Goal: Information Seeking & Learning: Learn about a topic

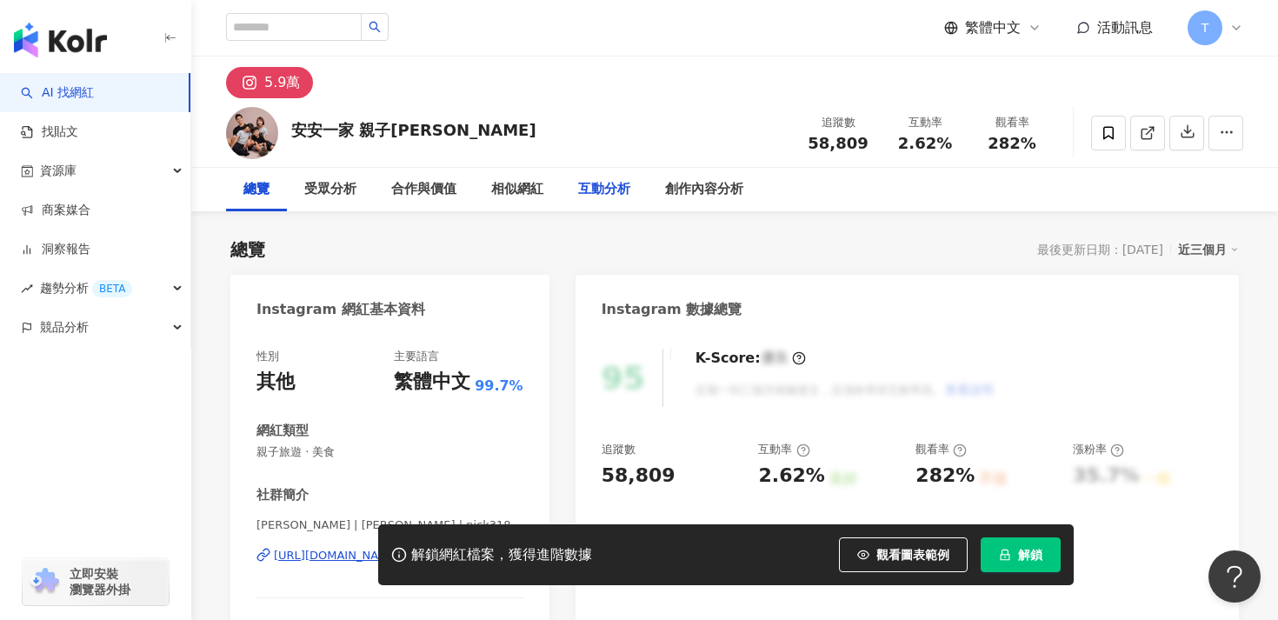
click at [618, 196] on div "互動分析" at bounding box center [604, 189] width 52 height 21
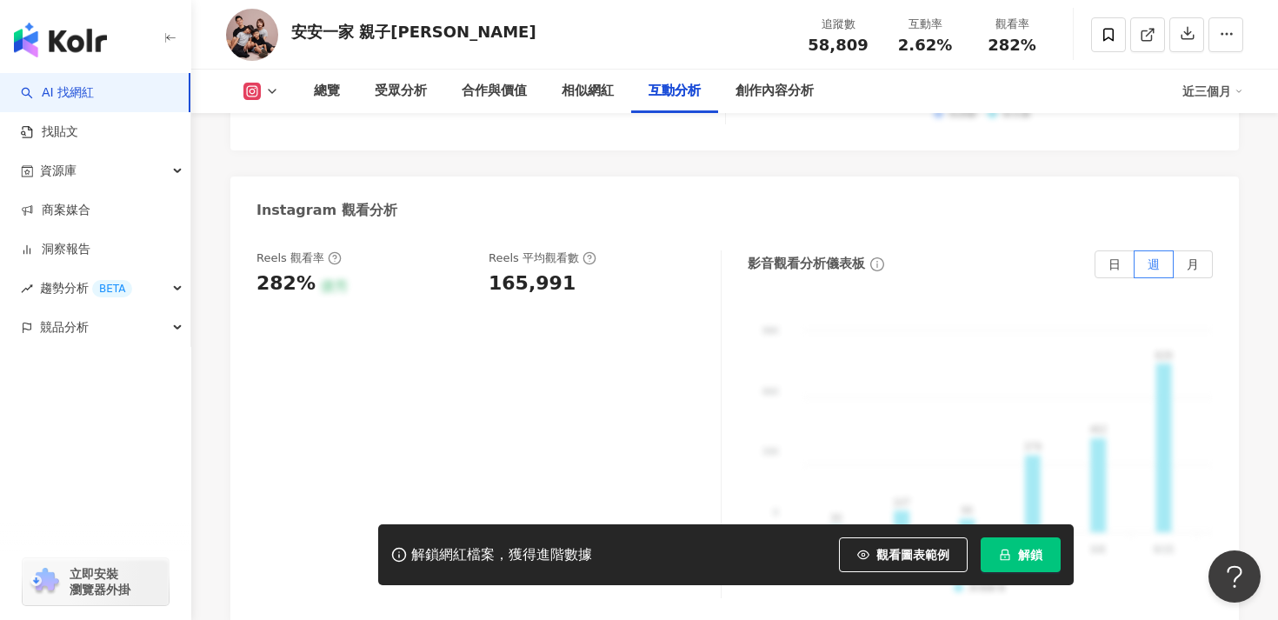
scroll to position [3908, 0]
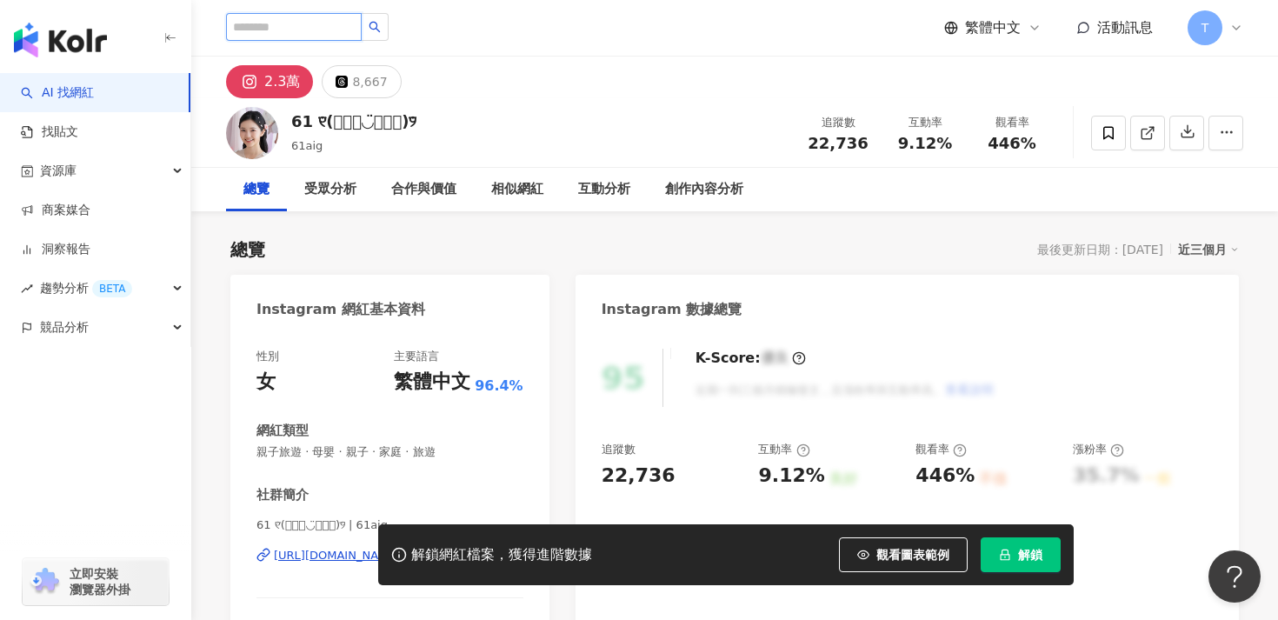
click at [333, 37] on input "search" at bounding box center [294, 27] width 136 height 28
paste input "**********"
type input "**********"
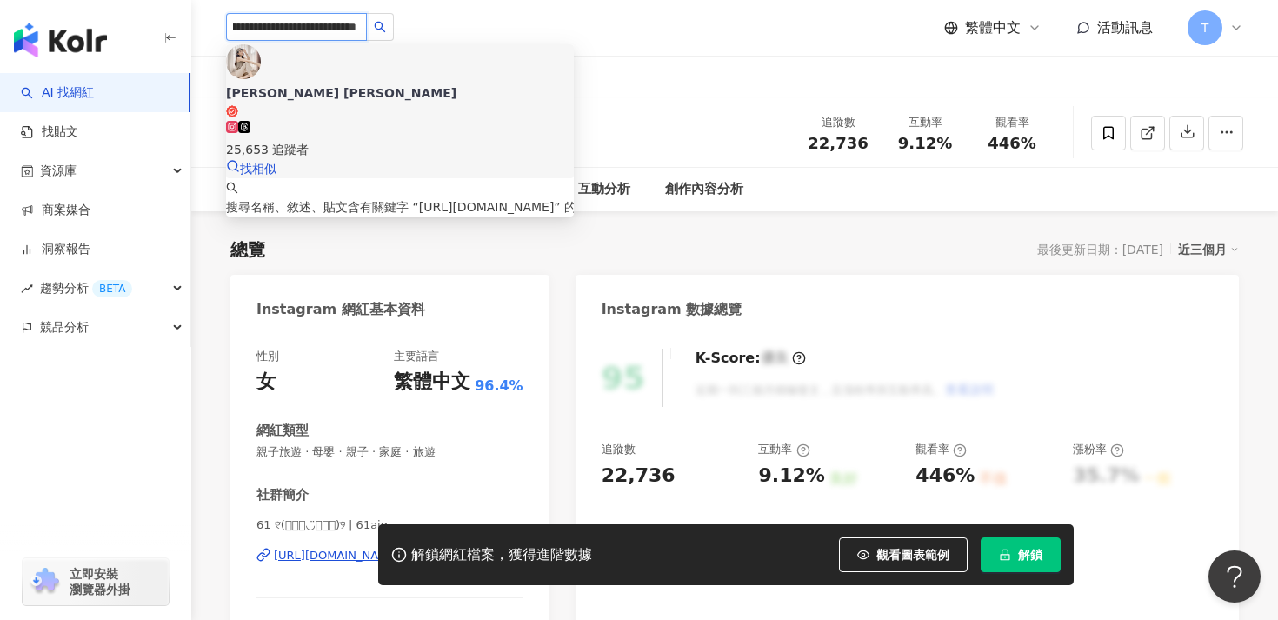
click at [349, 84] on div "Amber Chiang 姜莉莘" at bounding box center [400, 92] width 348 height 17
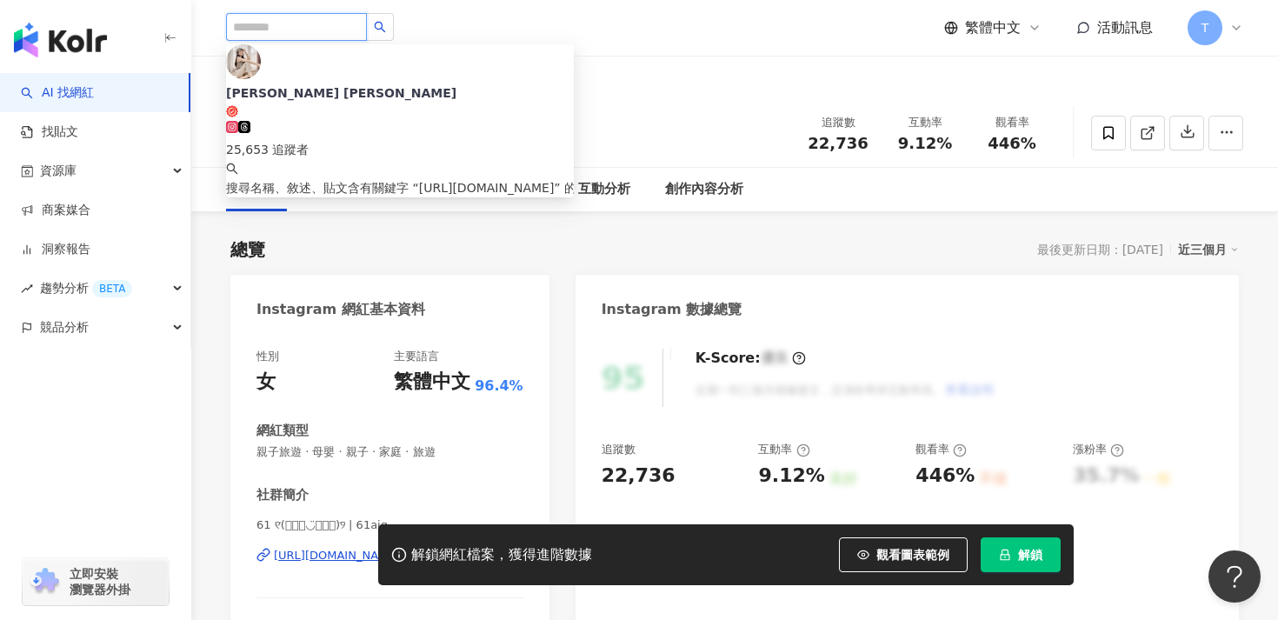
scroll to position [0, 0]
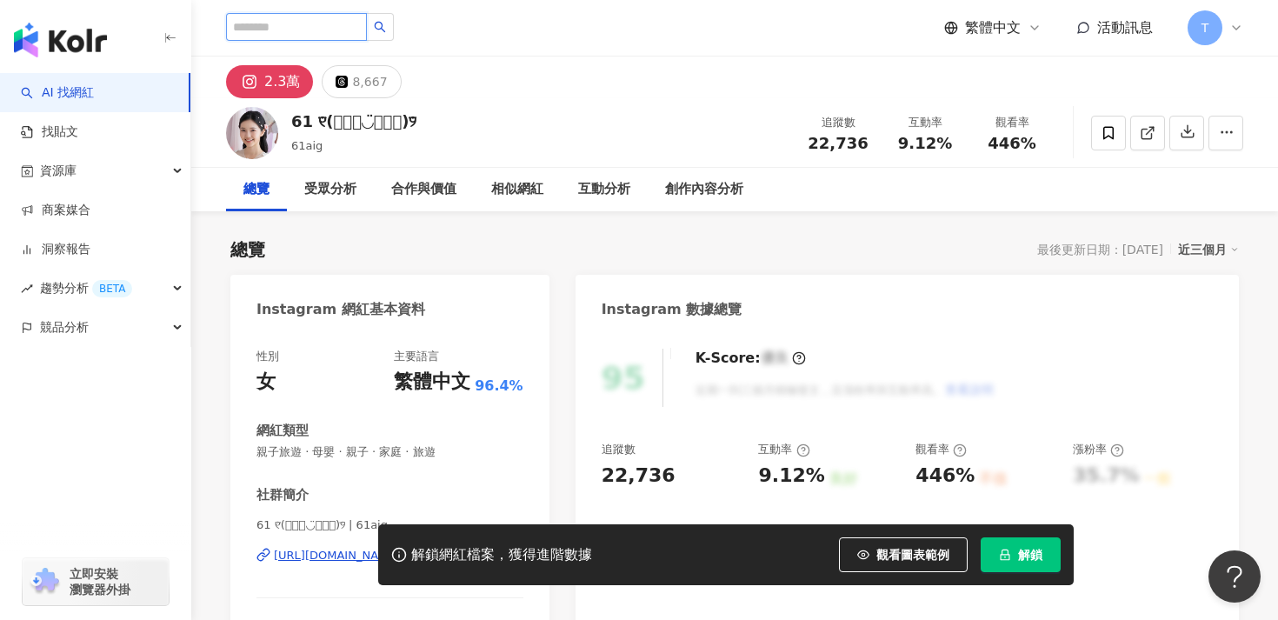
click at [270, 33] on input "search" at bounding box center [296, 27] width 141 height 28
paste input "**********"
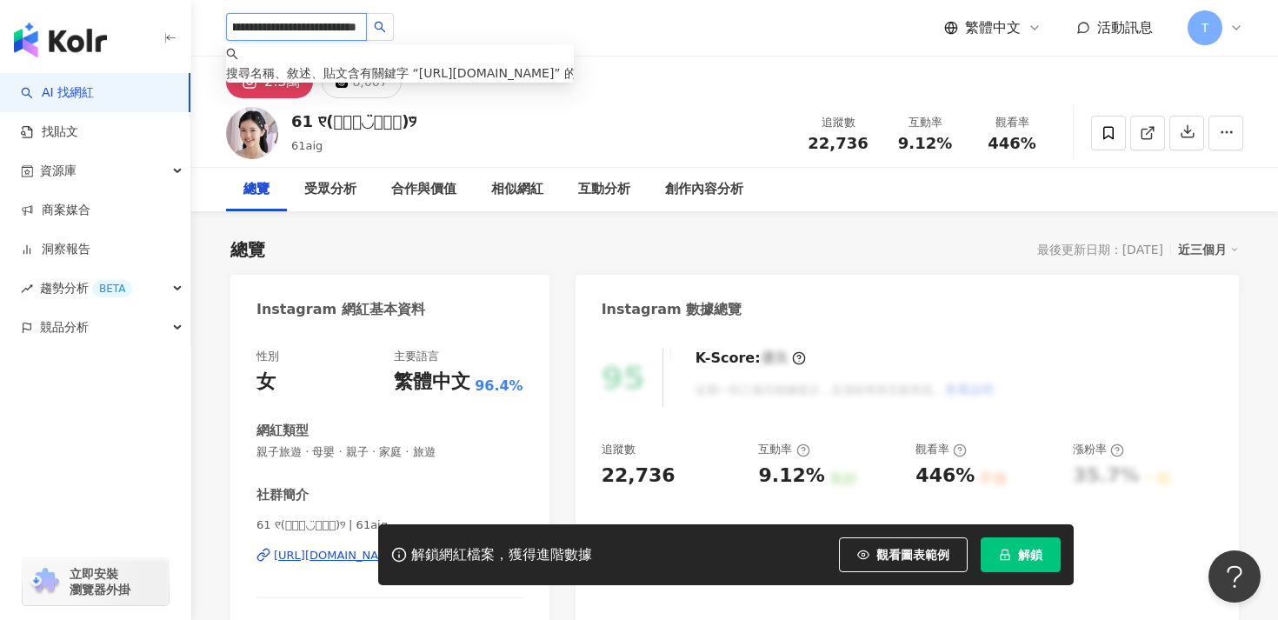
type input "**********"
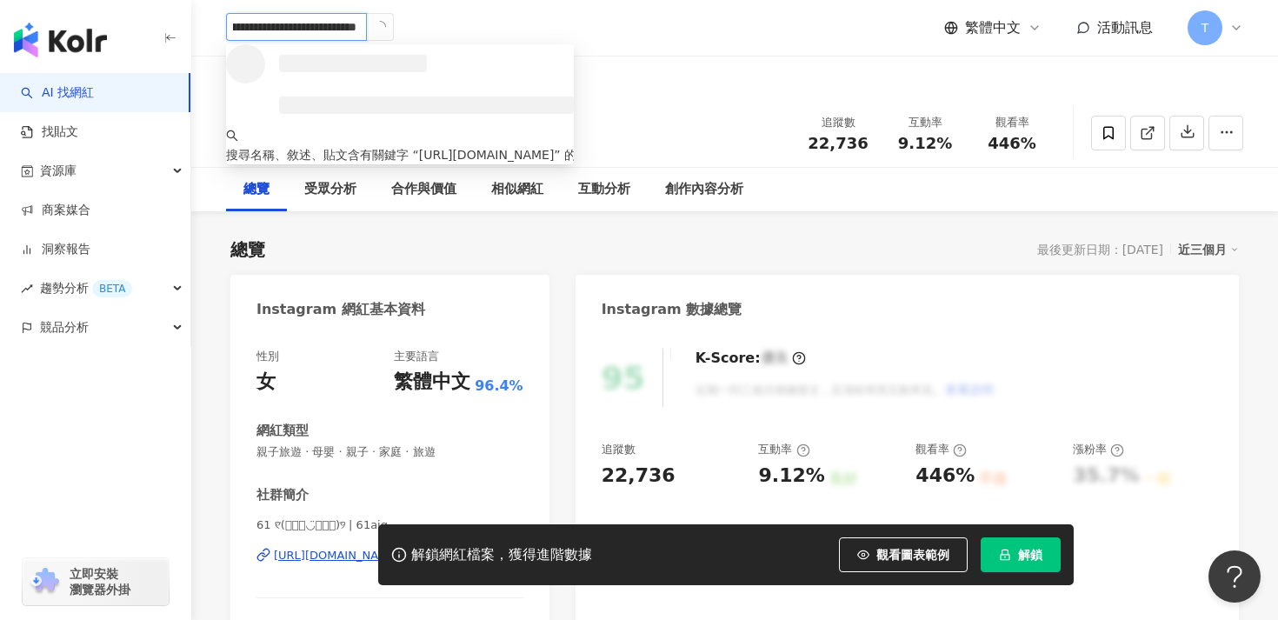
scroll to position [0, 113]
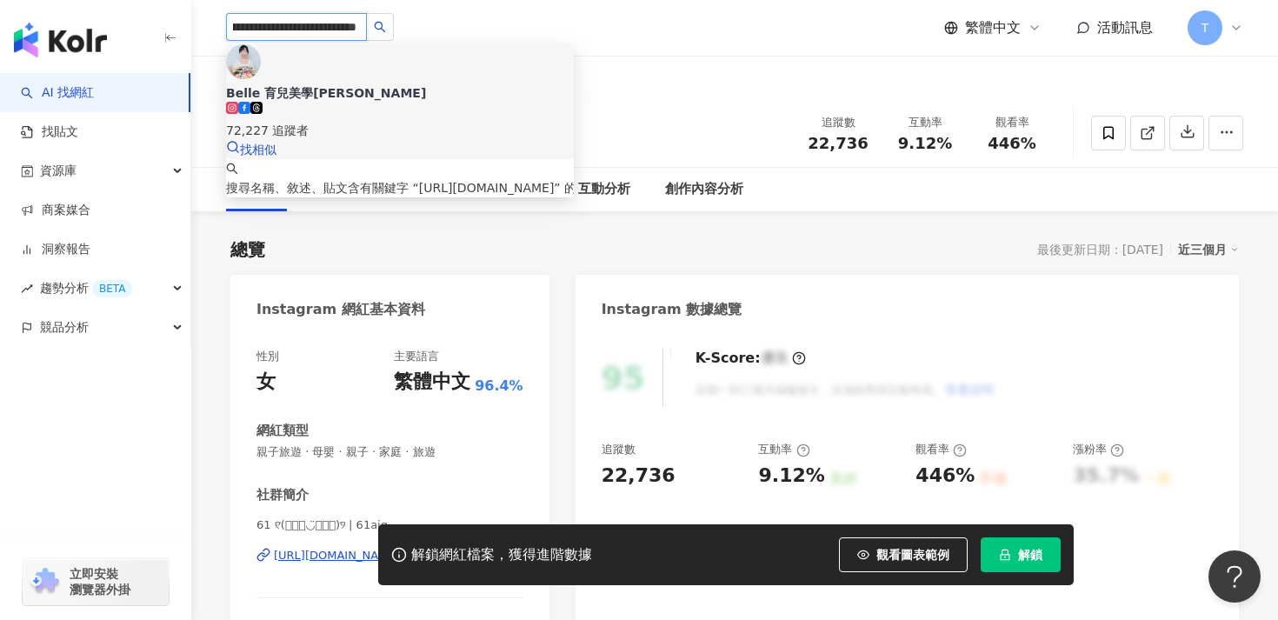
click at [389, 121] on div "72,227 追蹤者" at bounding box center [400, 130] width 348 height 19
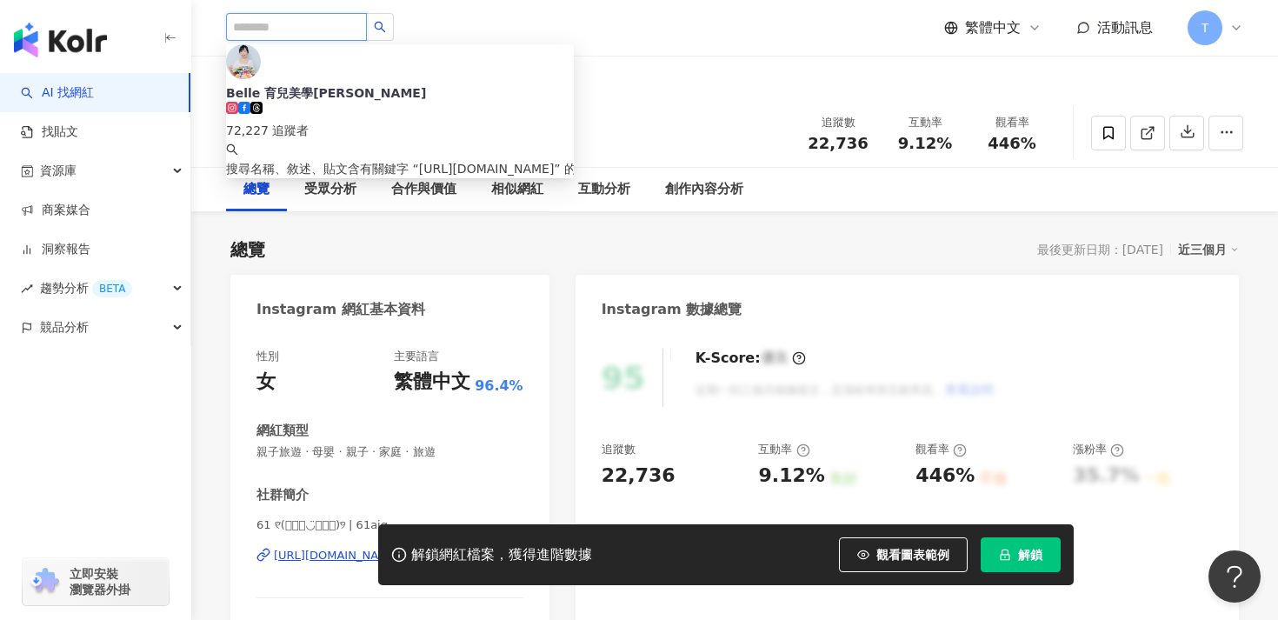
scroll to position [0, 0]
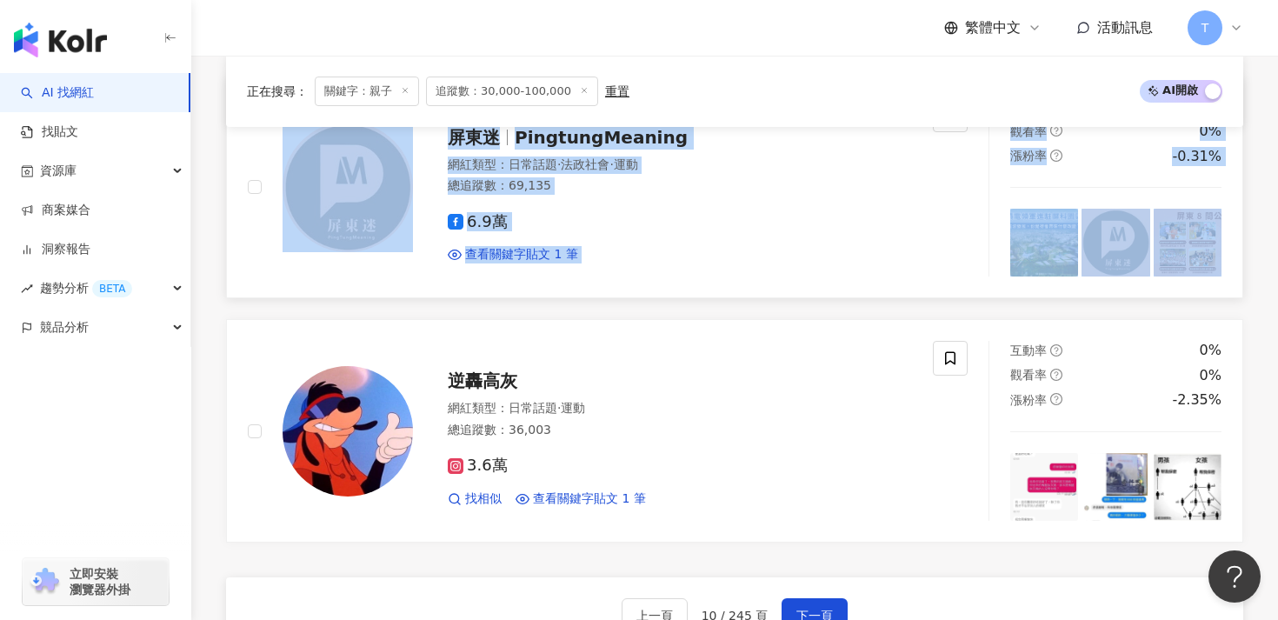
scroll to position [3452, 0]
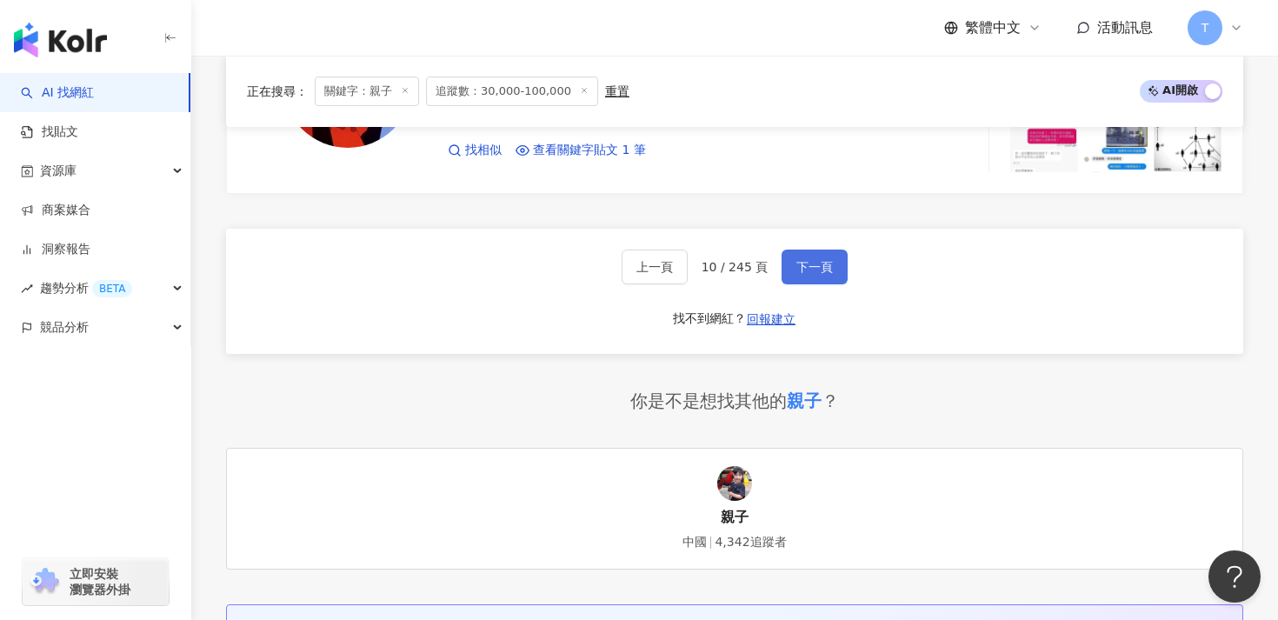
click at [814, 260] on span "下一頁" at bounding box center [814, 267] width 37 height 14
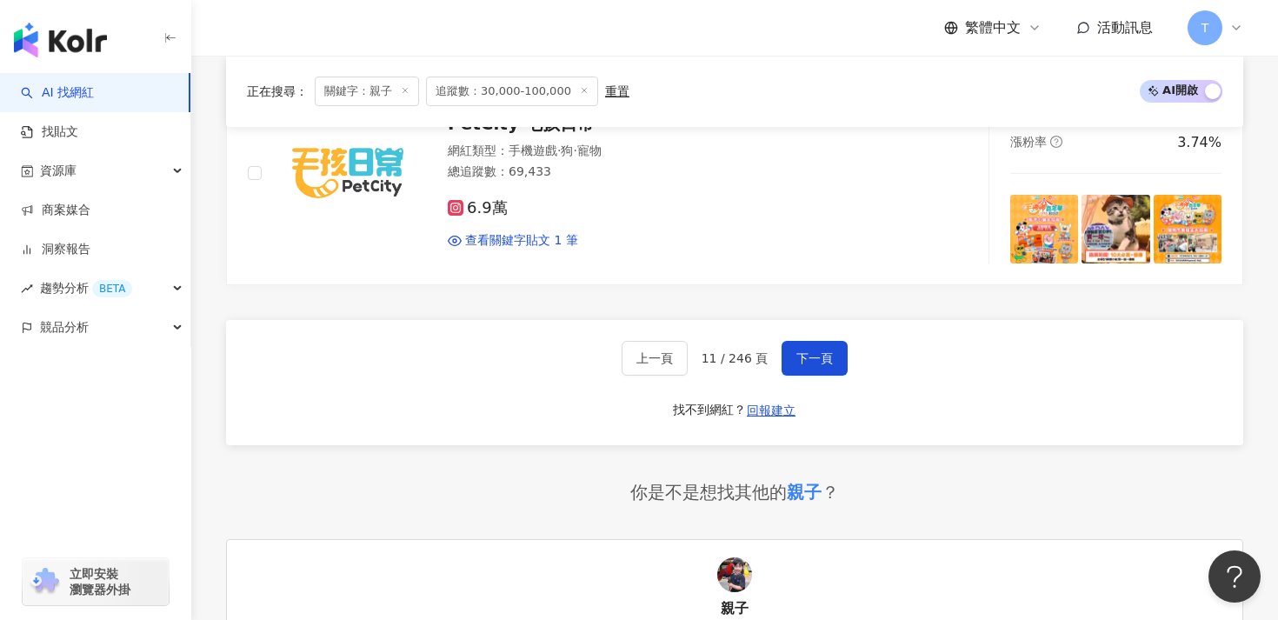
scroll to position [3446, 0]
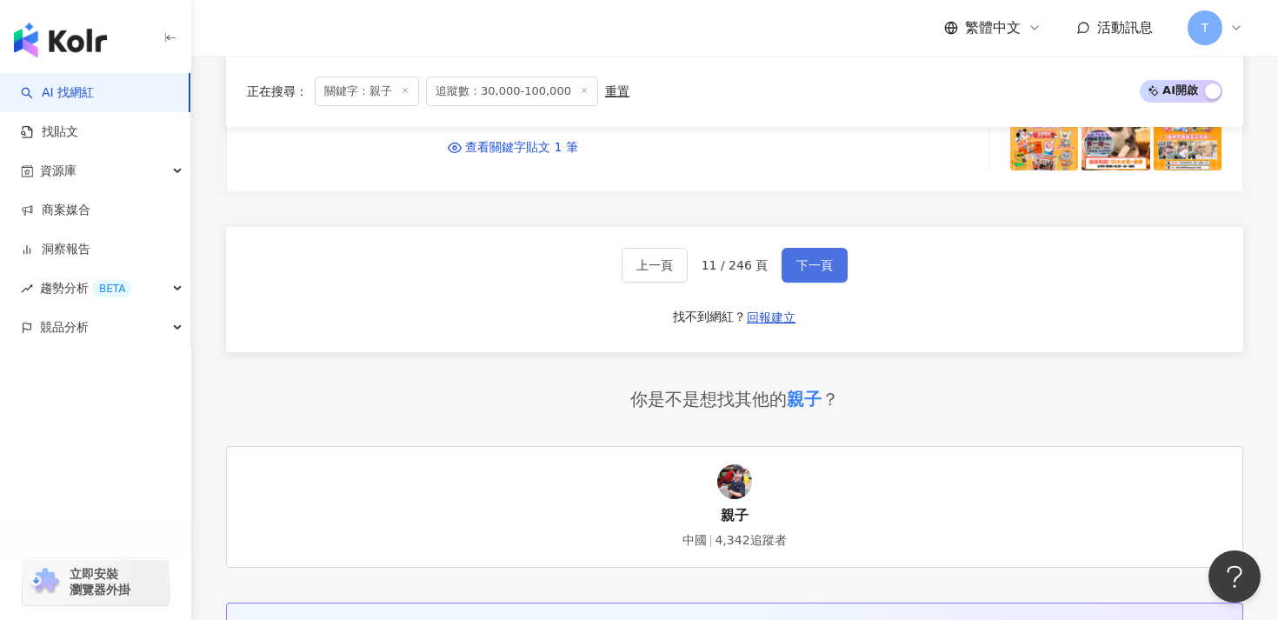
click at [811, 258] on span "下一頁" at bounding box center [814, 265] width 37 height 14
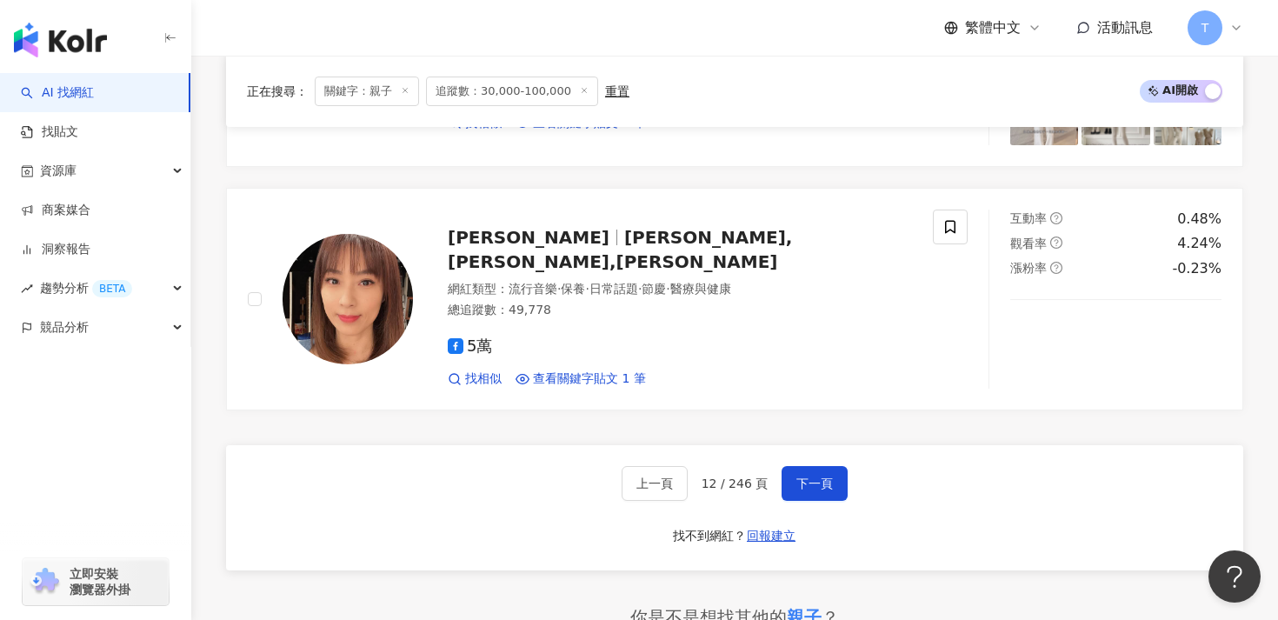
scroll to position [3358, 0]
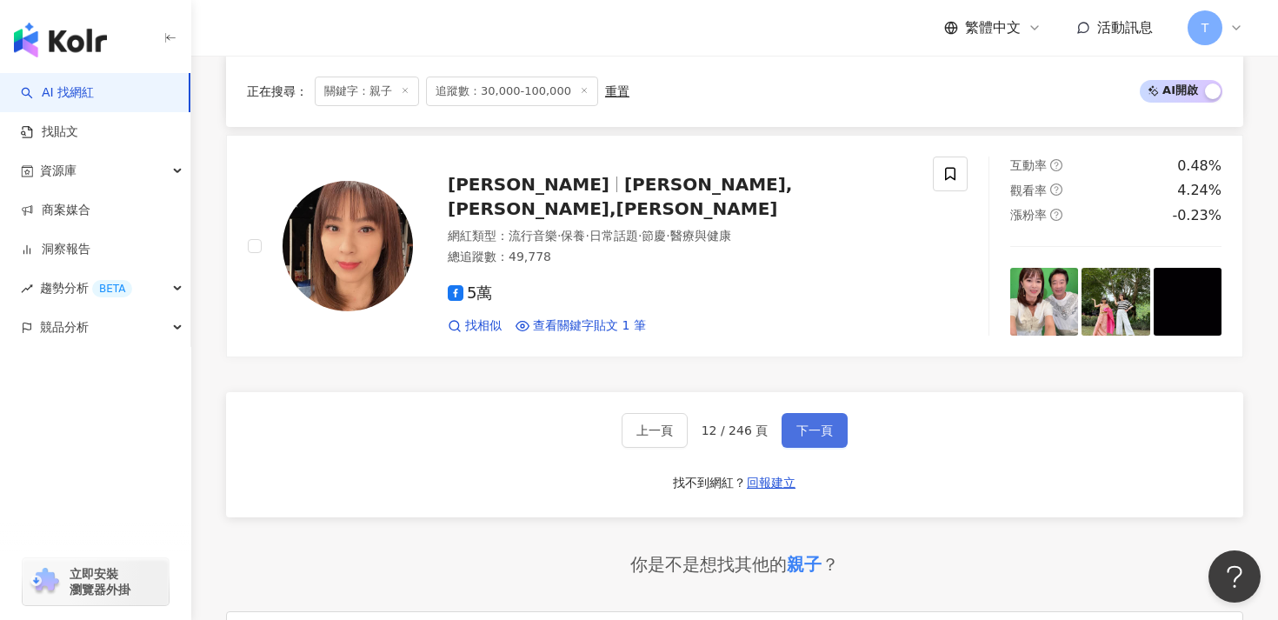
click at [825, 413] on button "下一頁" at bounding box center [814, 430] width 66 height 35
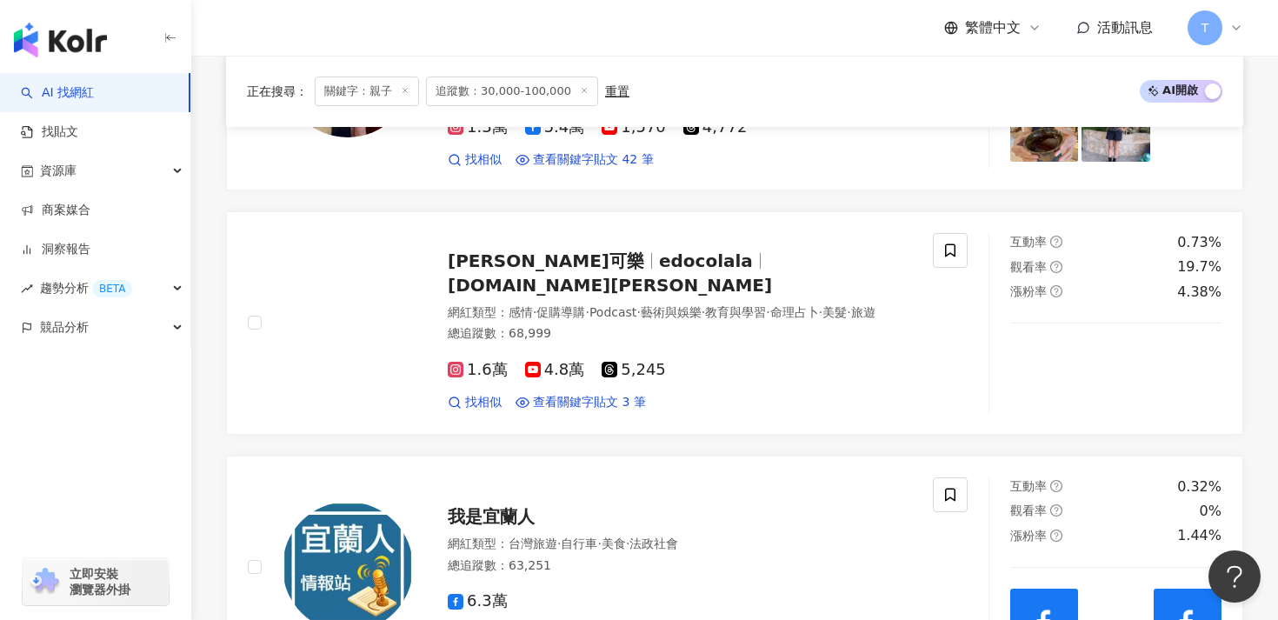
scroll to position [3280, 0]
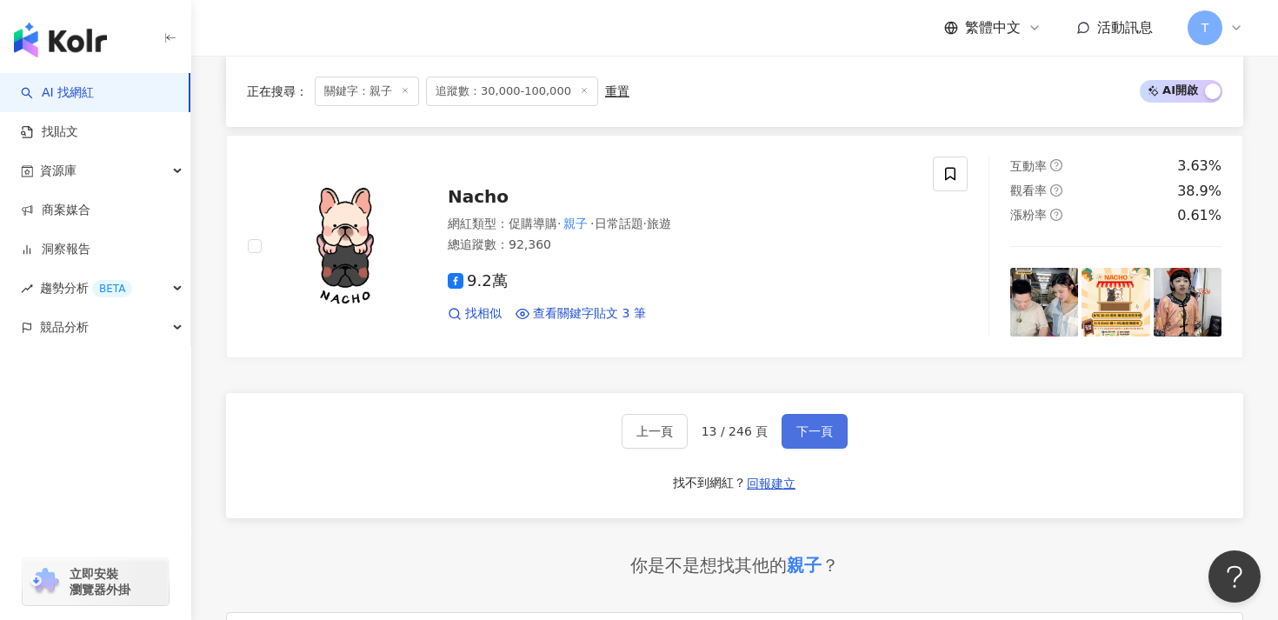
click at [800, 426] on span "下一頁" at bounding box center [814, 431] width 37 height 14
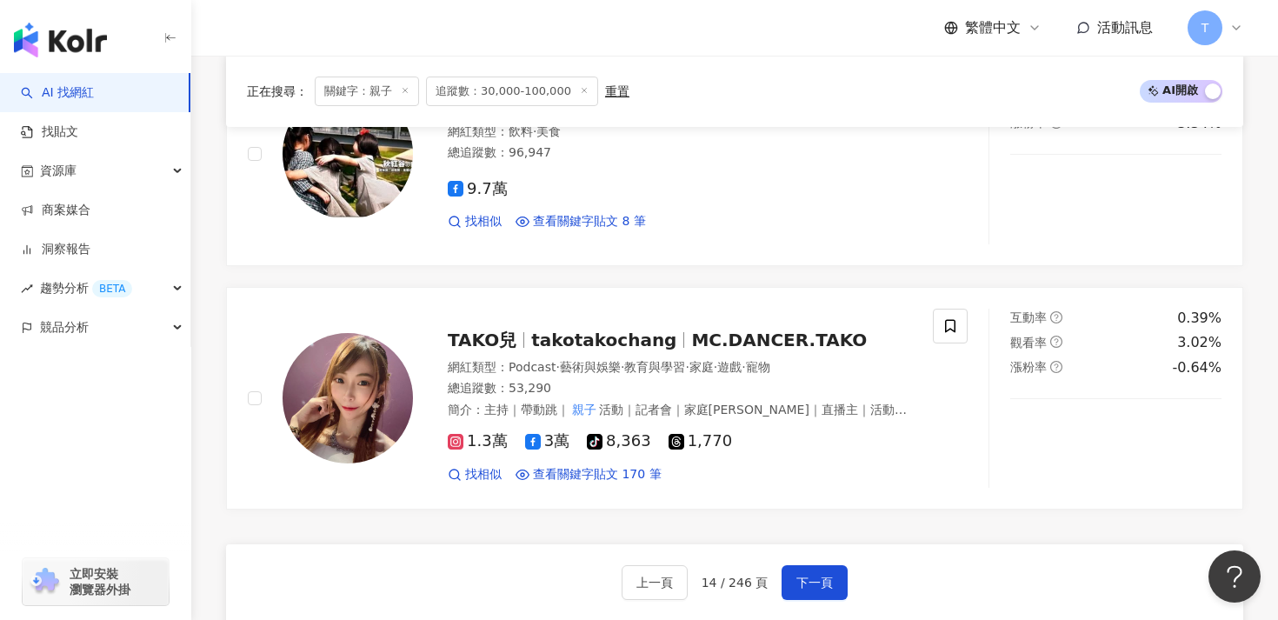
scroll to position [3465, 0]
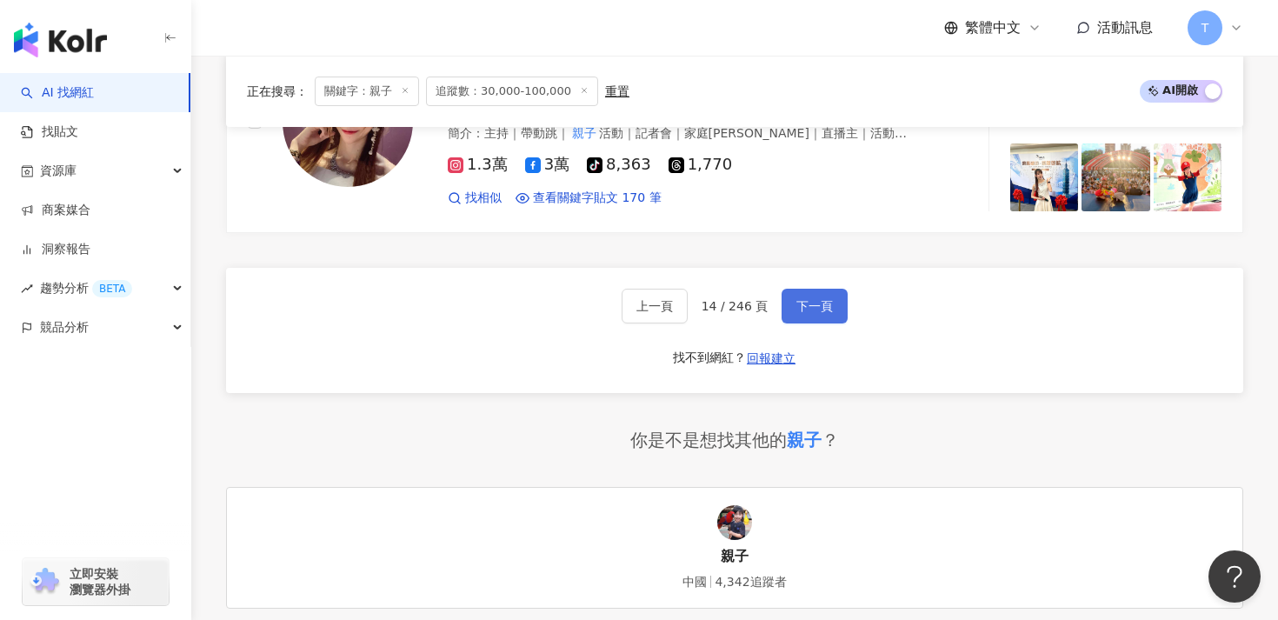
click at [796, 299] on span "下一頁" at bounding box center [814, 306] width 37 height 14
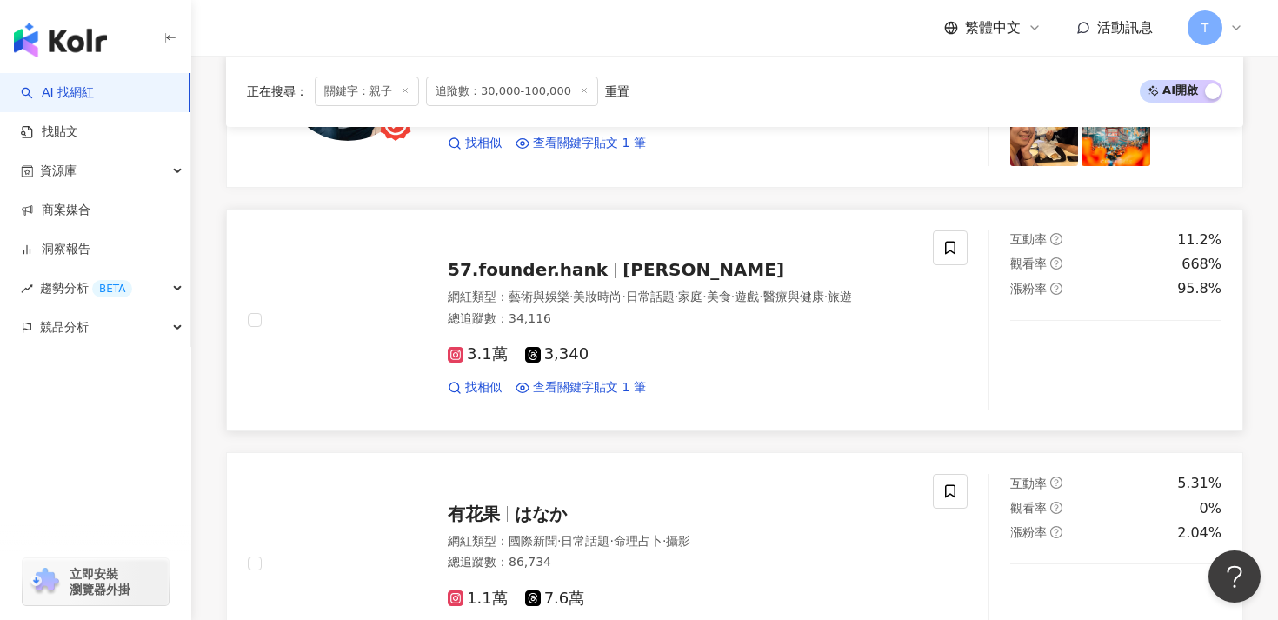
scroll to position [3142, 0]
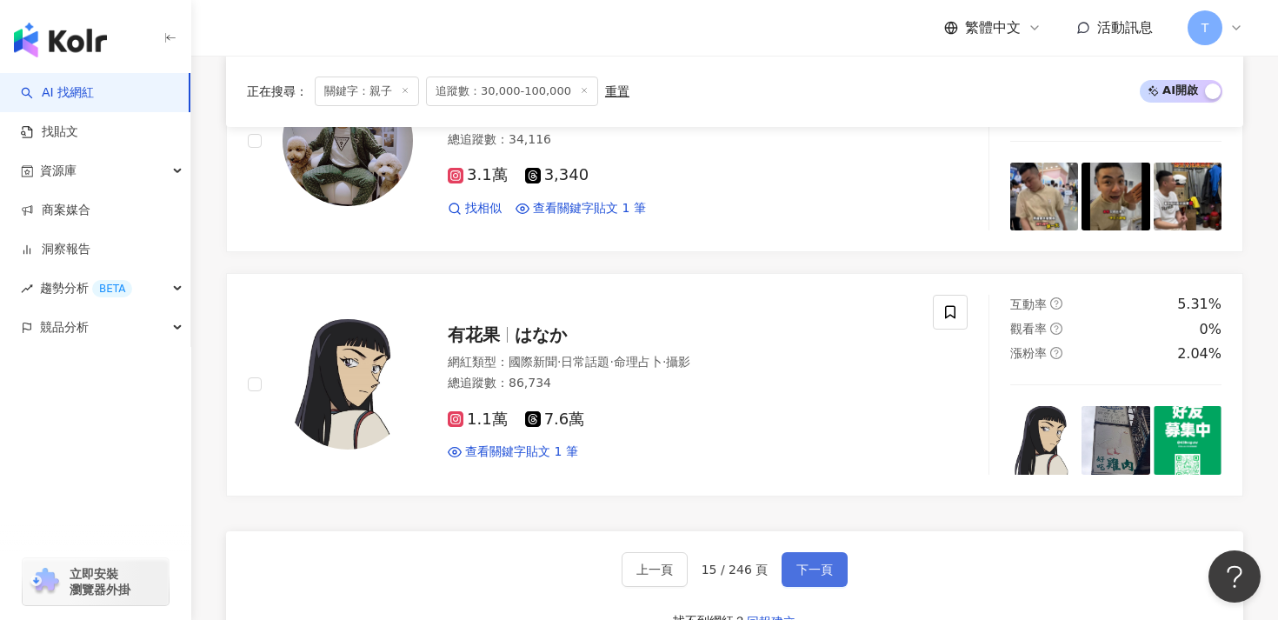
click at [818, 562] on button "下一頁" at bounding box center [814, 569] width 66 height 35
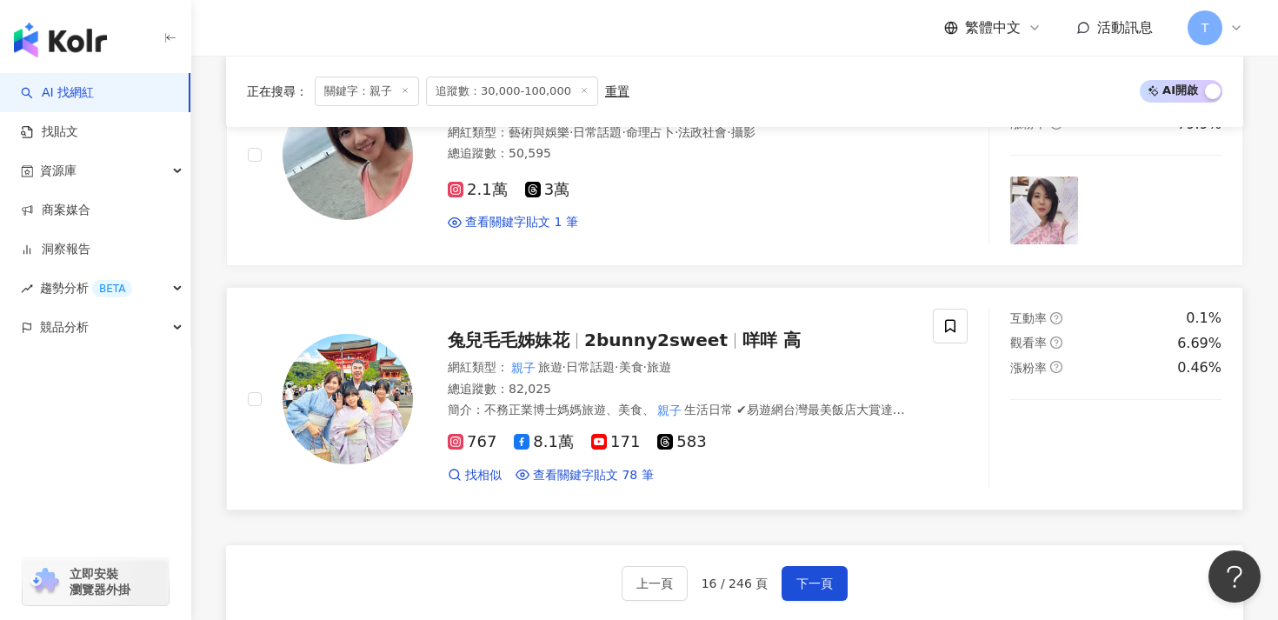
scroll to position [3149, 0]
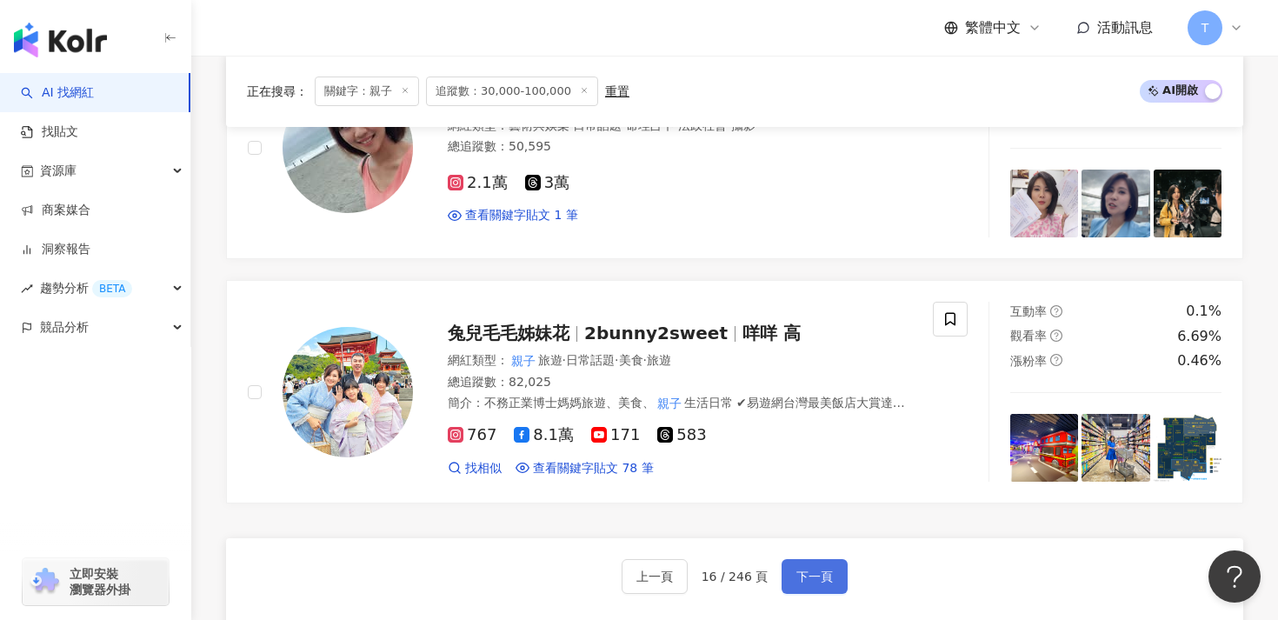
click at [814, 559] on button "下一頁" at bounding box center [814, 576] width 66 height 35
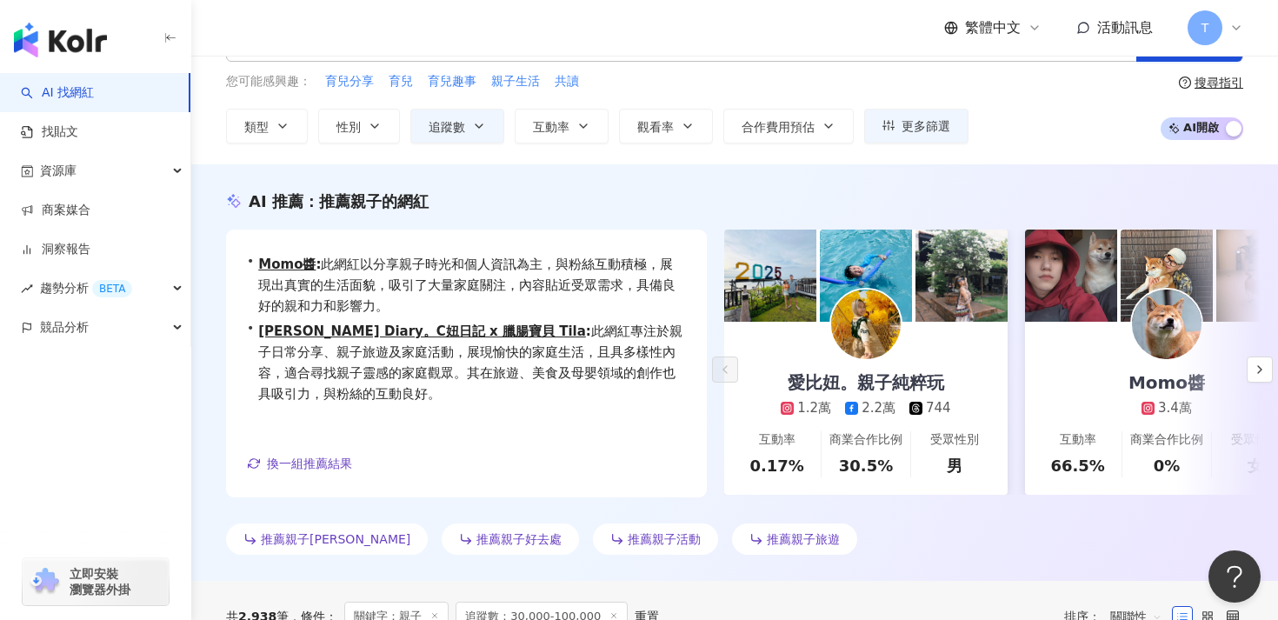
scroll to position [39, 0]
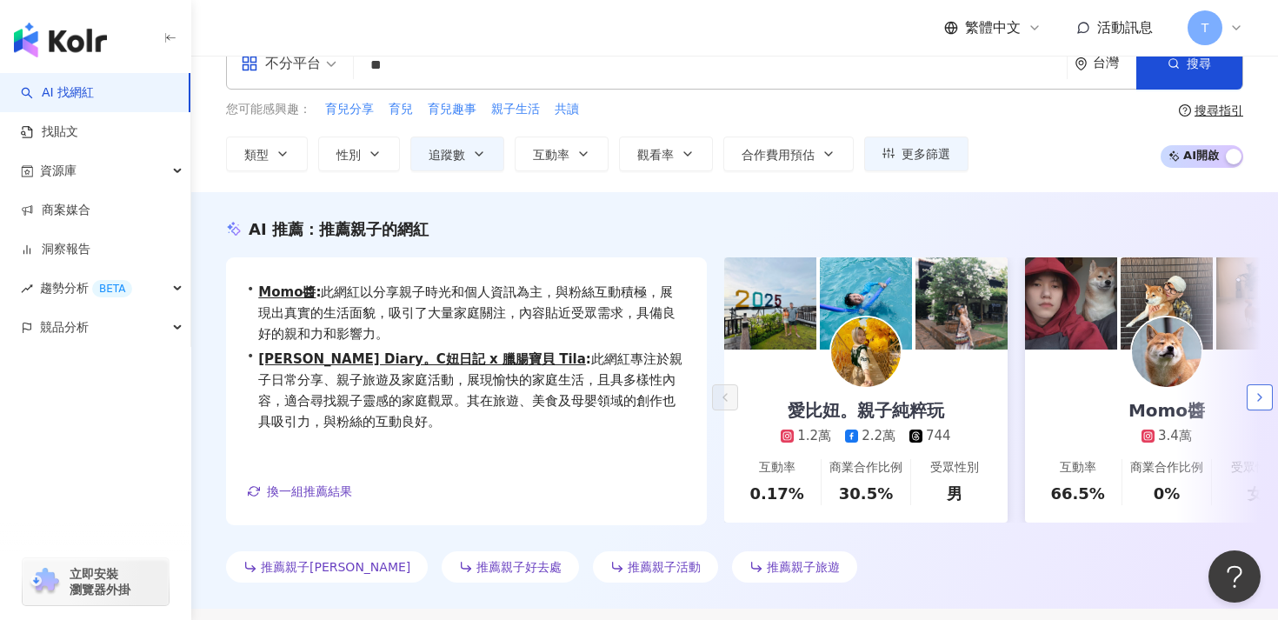
click at [1266, 390] on icon "button" at bounding box center [1260, 397] width 14 height 14
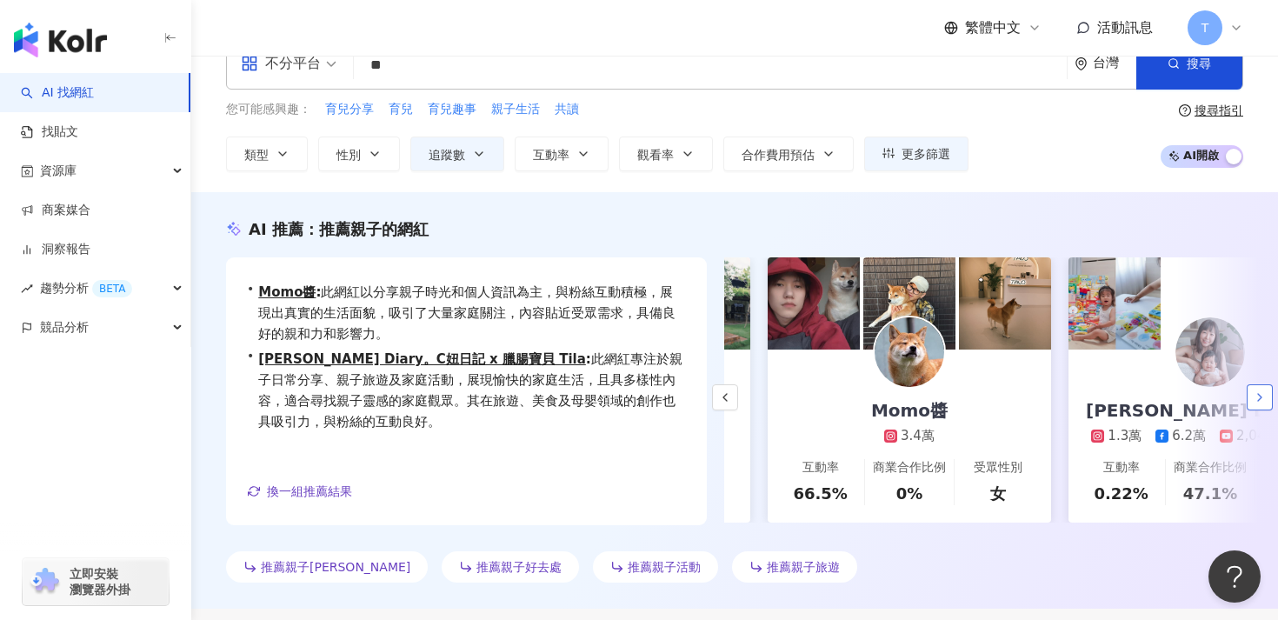
scroll to position [0, 301]
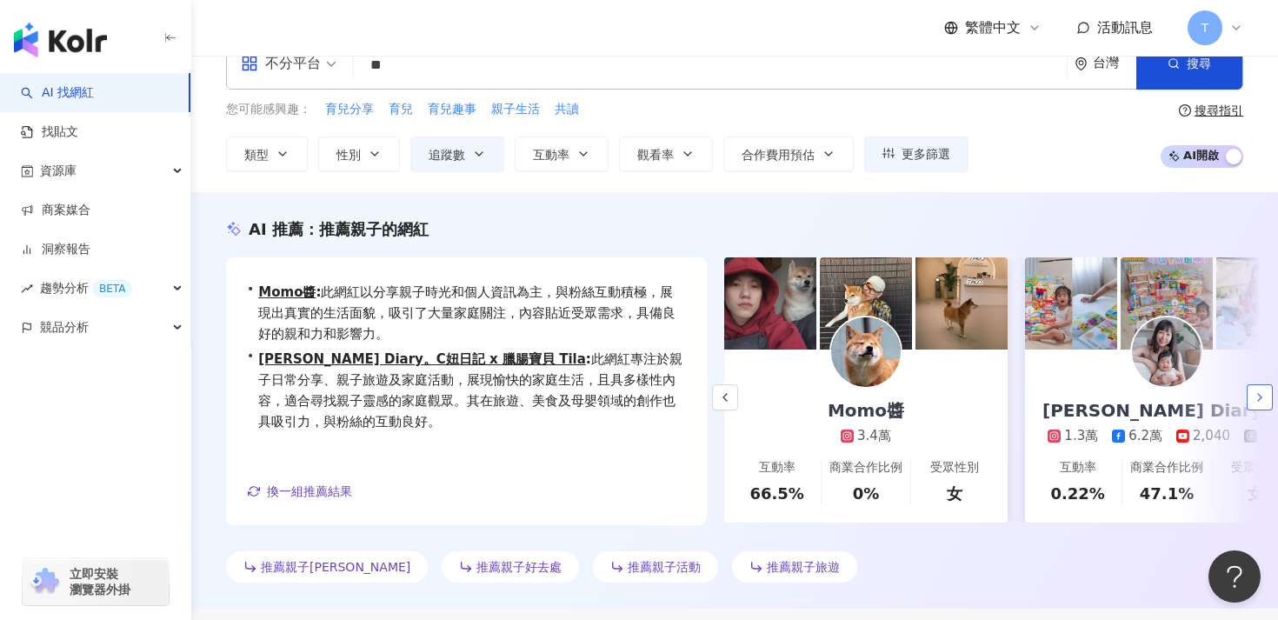
click at [1266, 390] on icon "button" at bounding box center [1260, 397] width 14 height 14
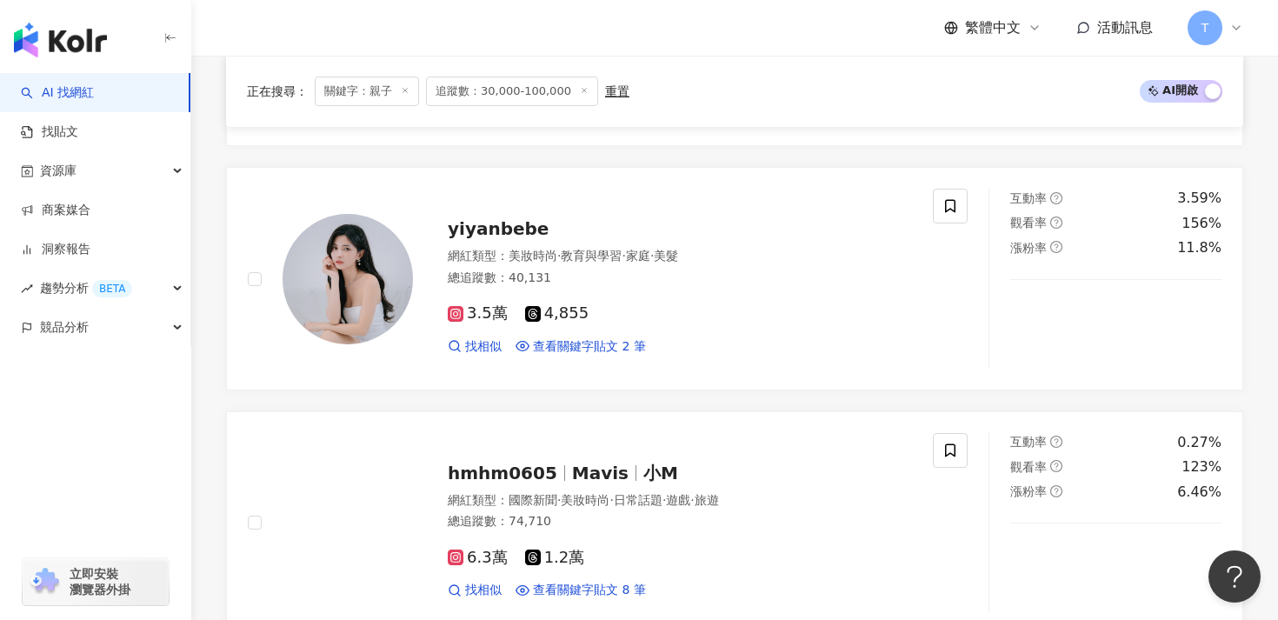
scroll to position [3217, 0]
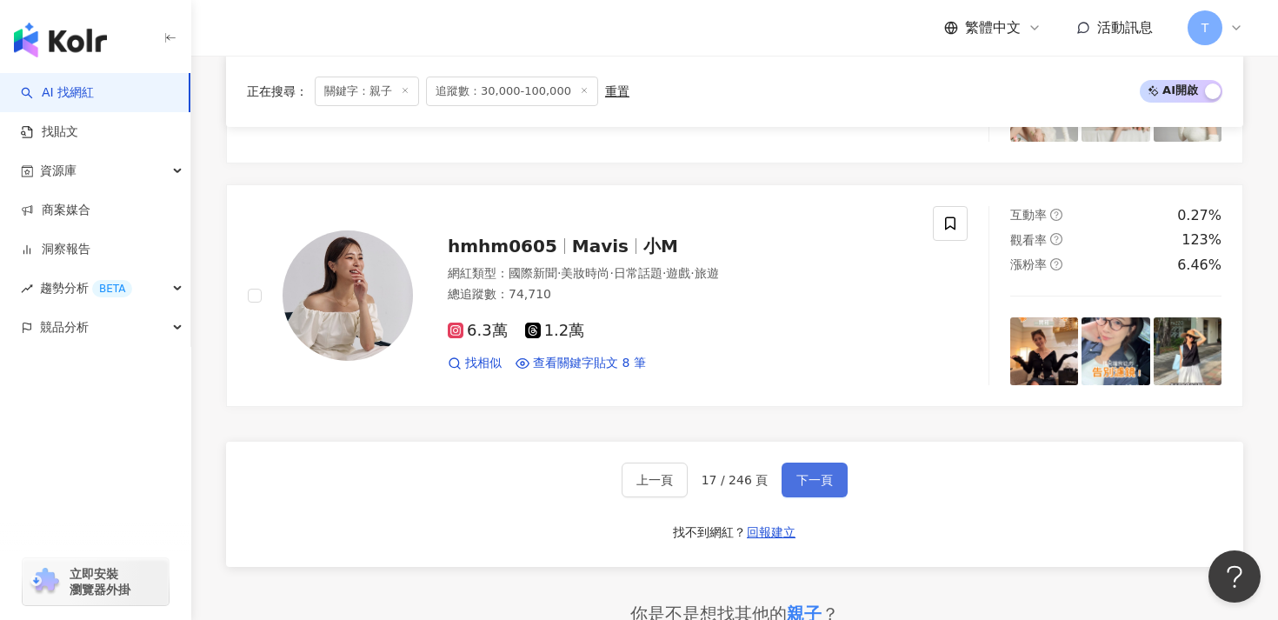
click at [825, 492] on button "下一頁" at bounding box center [814, 479] width 66 height 35
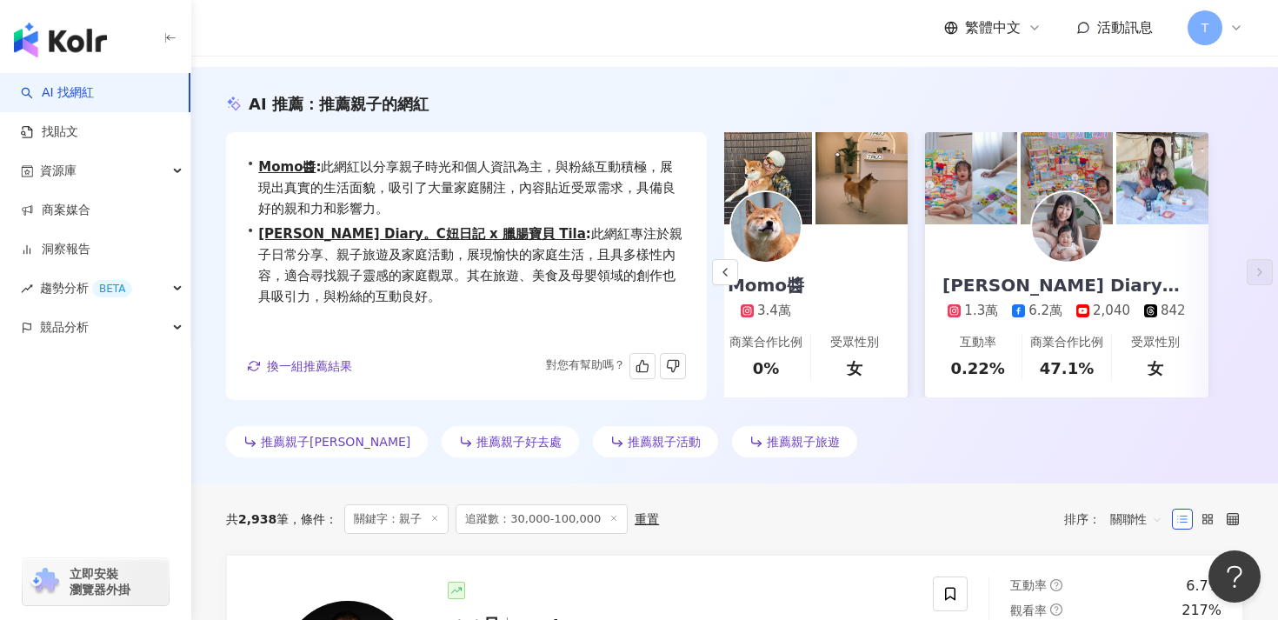
scroll to position [0, 0]
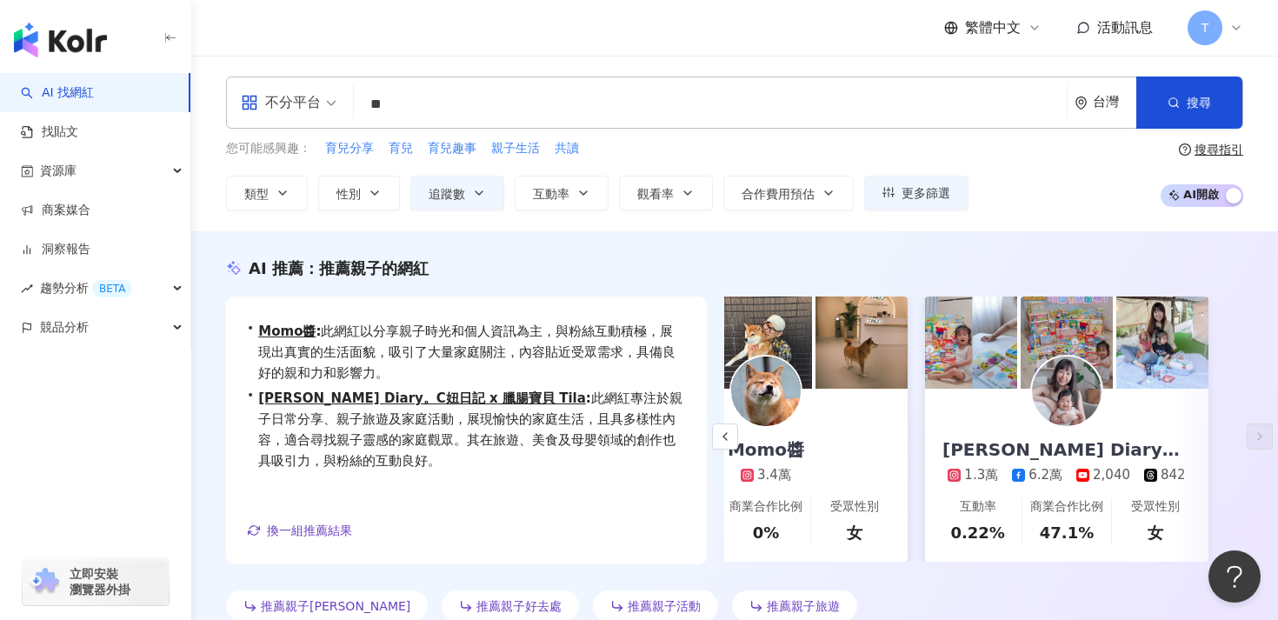
drag, startPoint x: 473, startPoint y: 109, endPoint x: 286, endPoint y: 74, distance: 190.1
click at [286, 74] on div "不分平台 ** 台灣 搜尋 customizedTag 網紅類型 家庭 / 親子 旅遊 / 親子 旅遊 親子で大工🔨 tiktok-icon 23,100 追…" at bounding box center [734, 144] width 1087 height 176
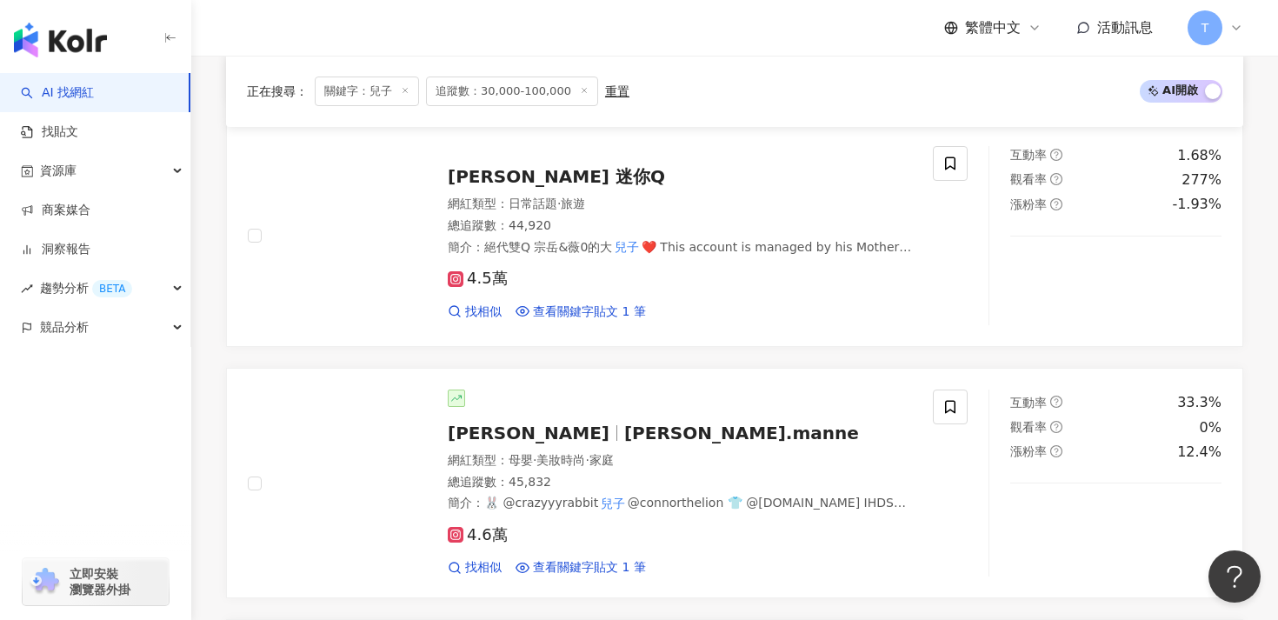
scroll to position [2736, 0]
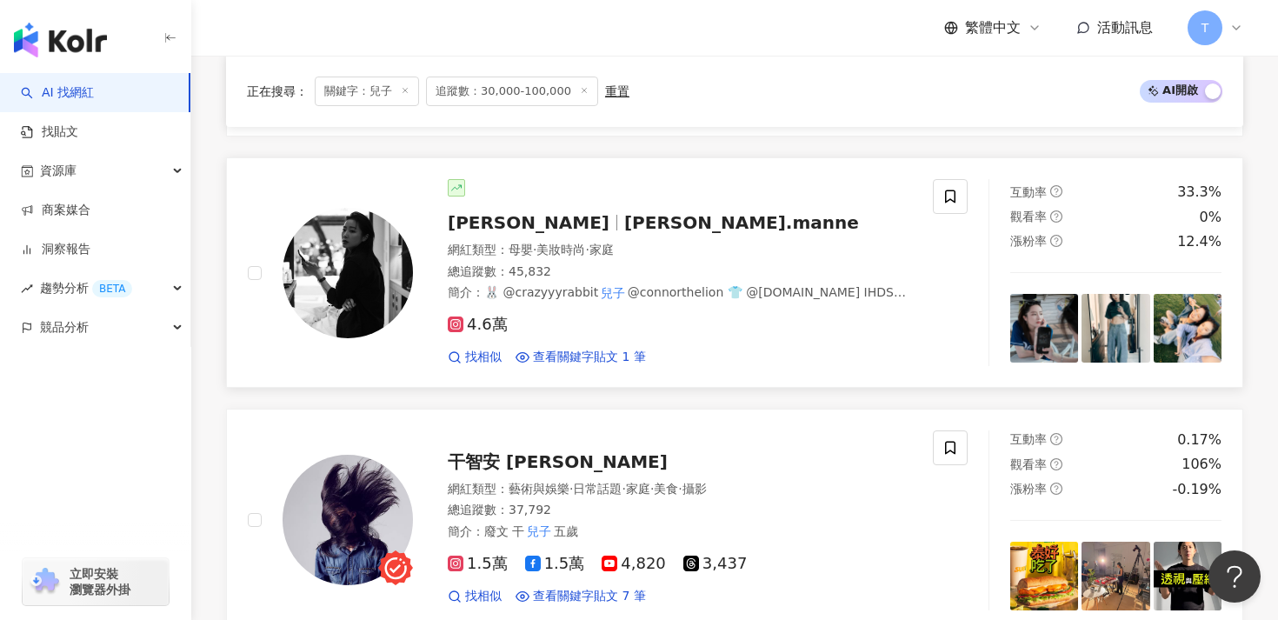
click at [317, 260] on img at bounding box center [347, 273] width 130 height 130
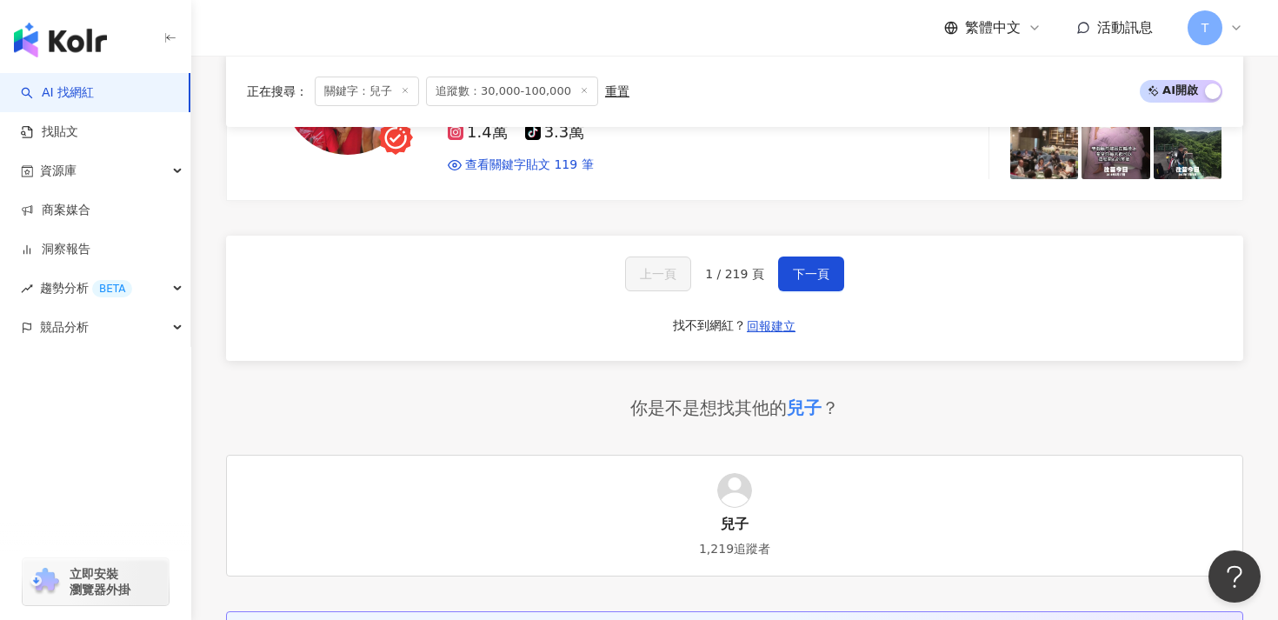
scroll to position [3698, 0]
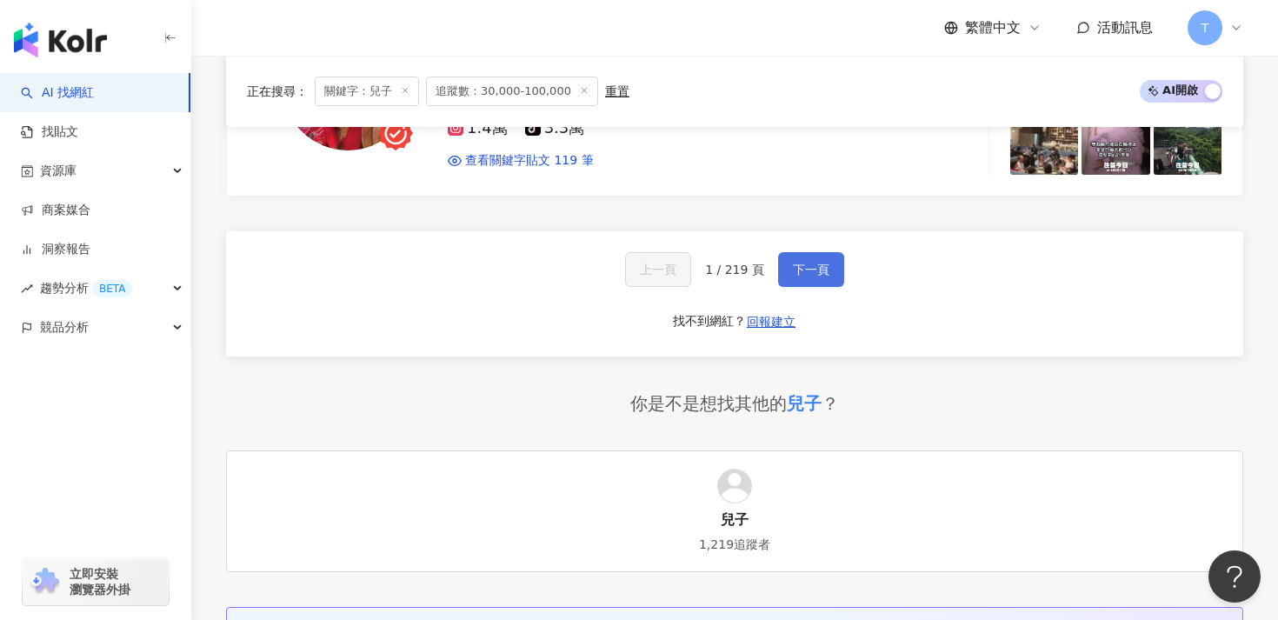
click at [809, 263] on span "下一頁" at bounding box center [811, 270] width 37 height 14
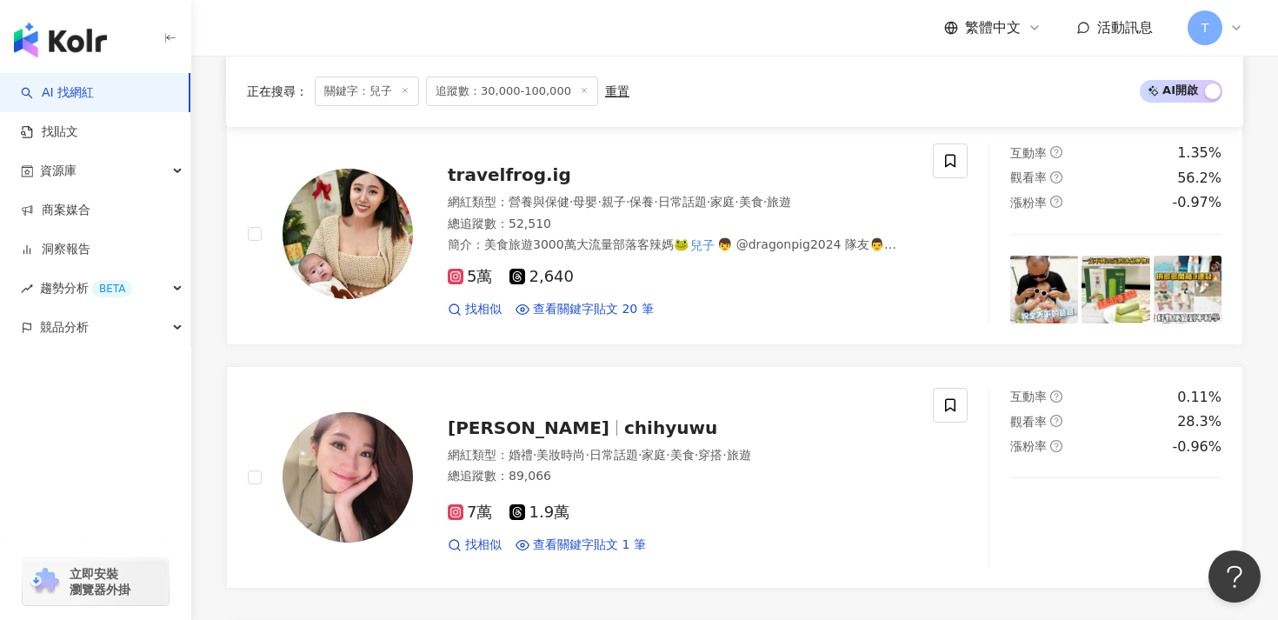
scroll to position [3133, 0]
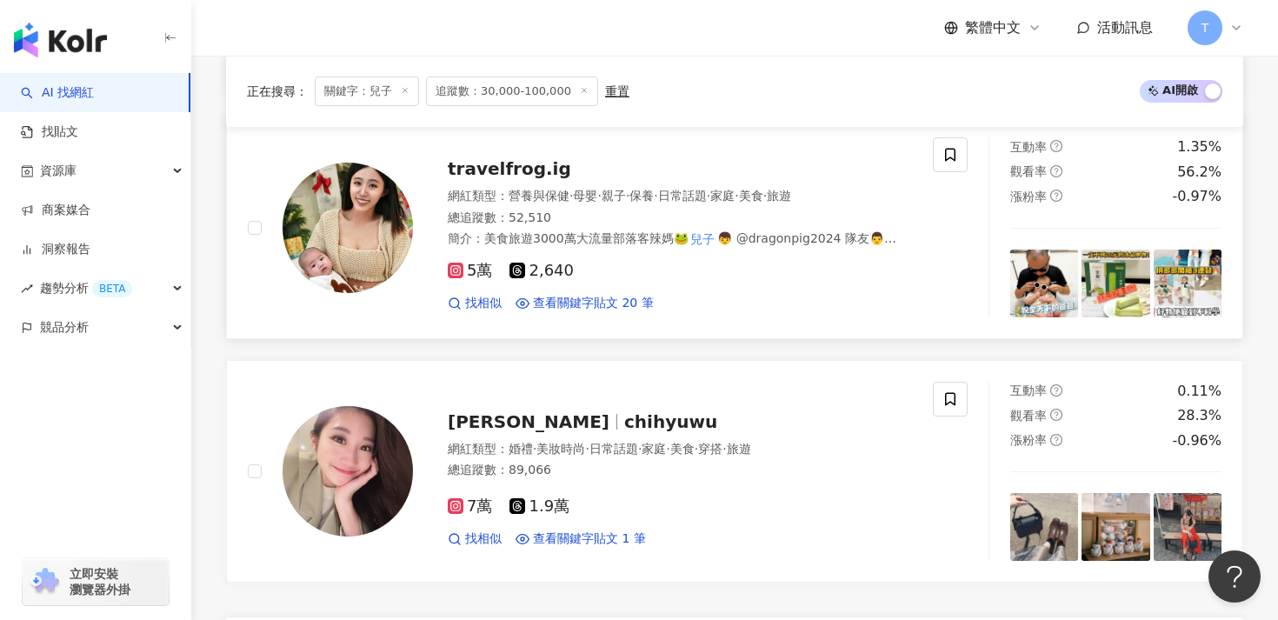
click at [706, 262] on div "5萬 2,640" at bounding box center [680, 271] width 464 height 19
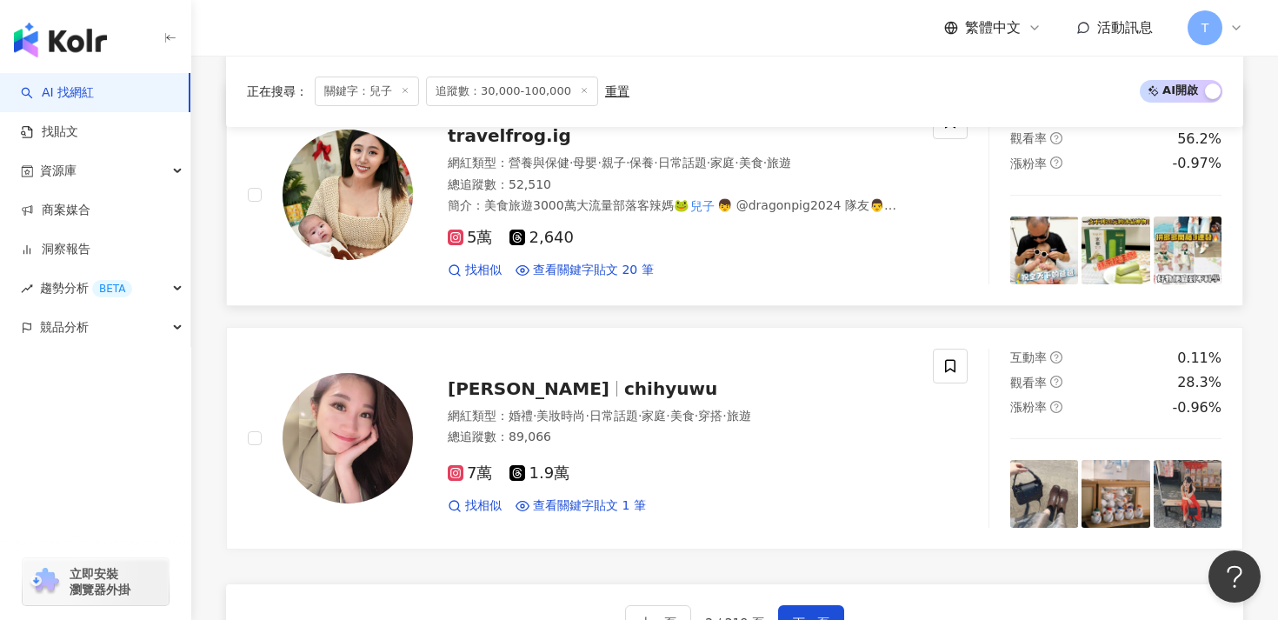
scroll to position [3325, 0]
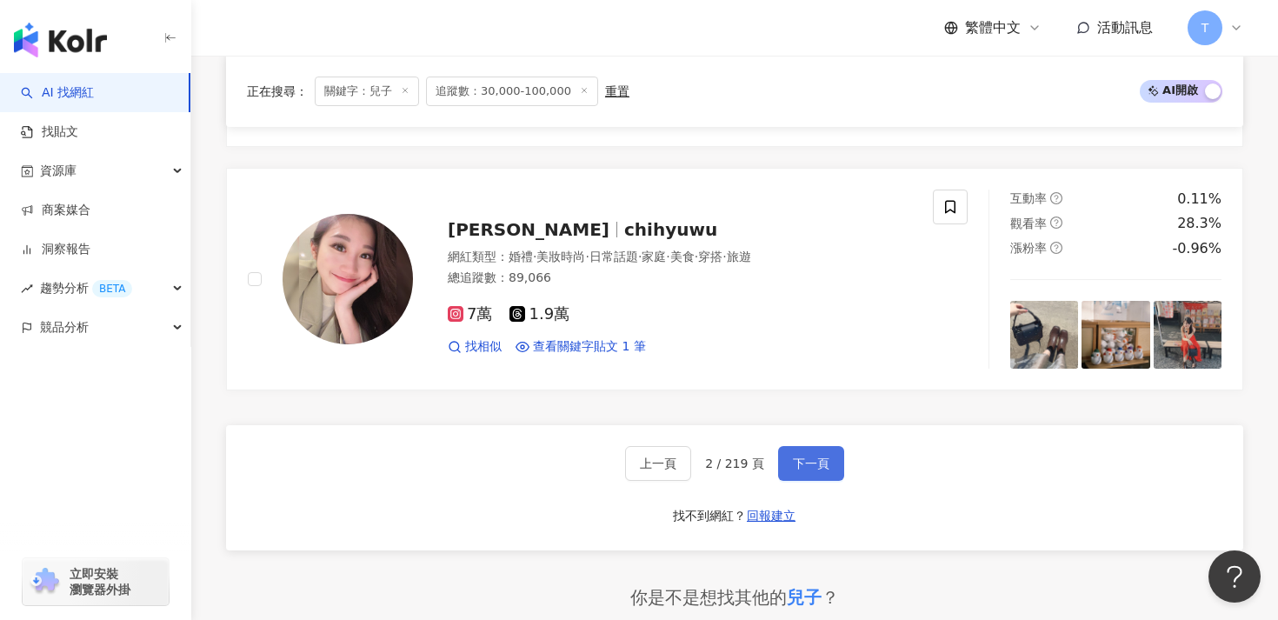
click at [793, 456] on span "下一頁" at bounding box center [811, 463] width 37 height 14
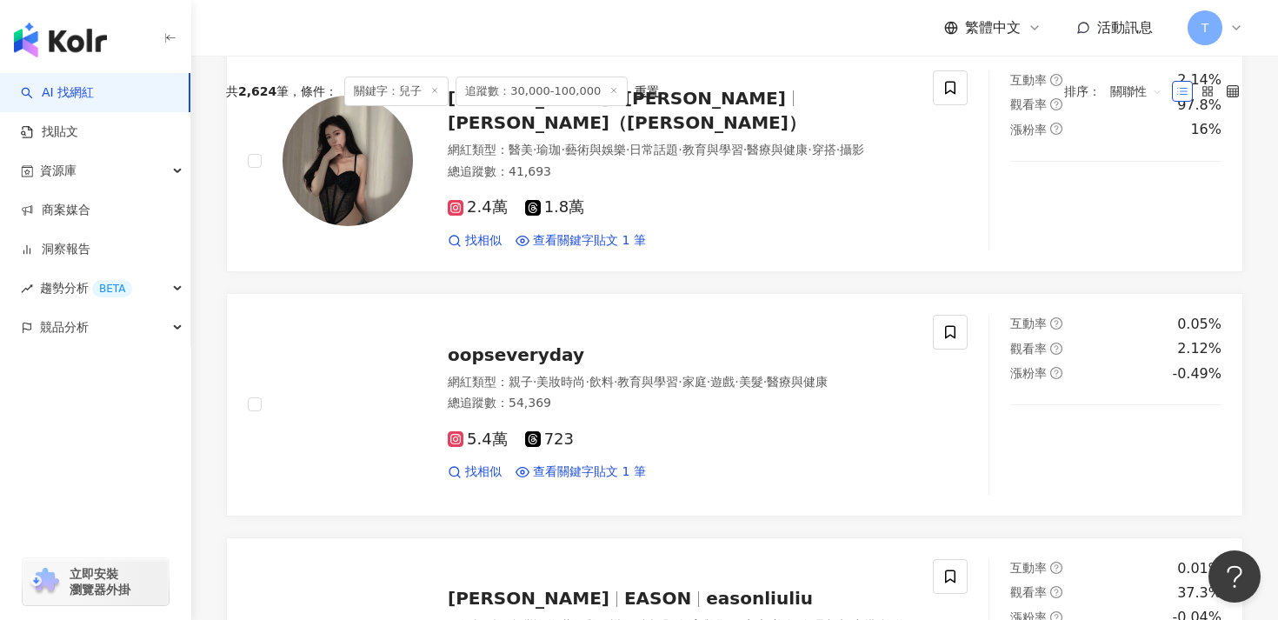
scroll to position [0, 0]
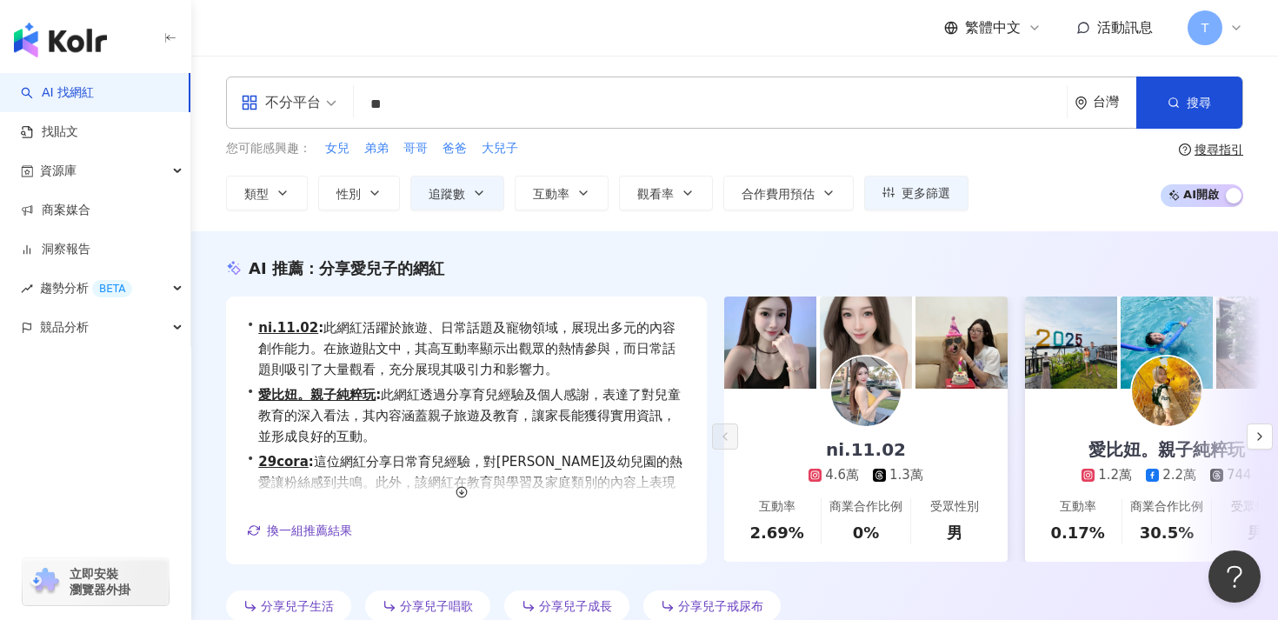
click at [446, 112] on input "**" at bounding box center [710, 104] width 699 height 33
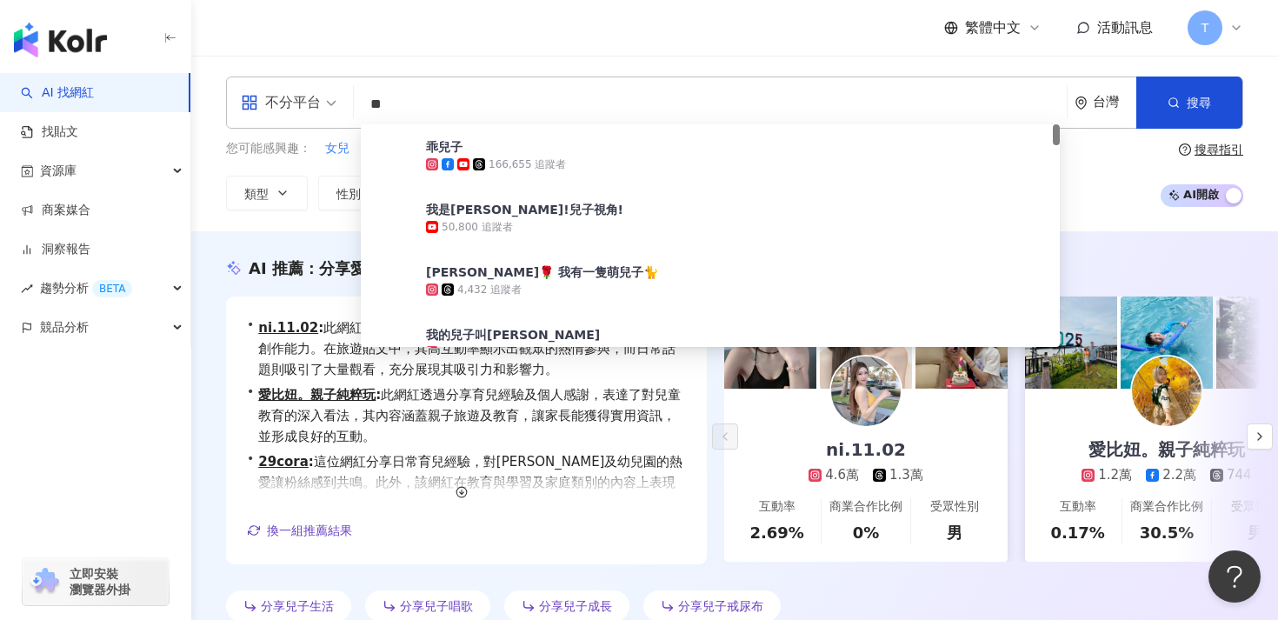
type input "*"
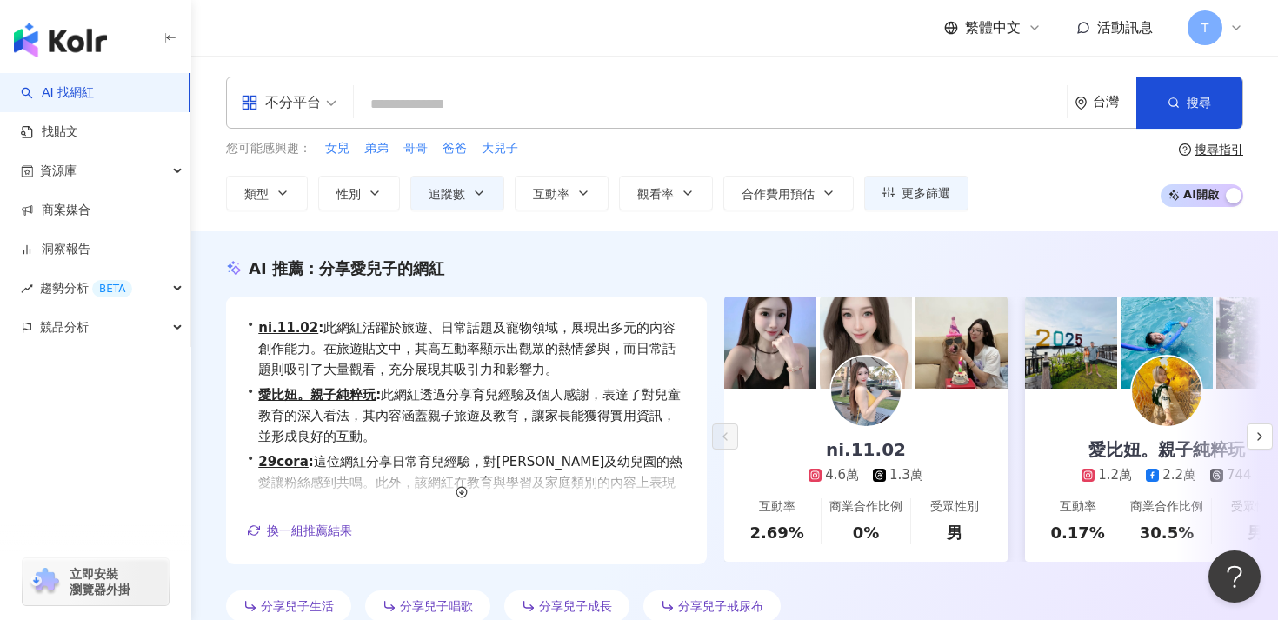
paste input "**********"
type input "**********"
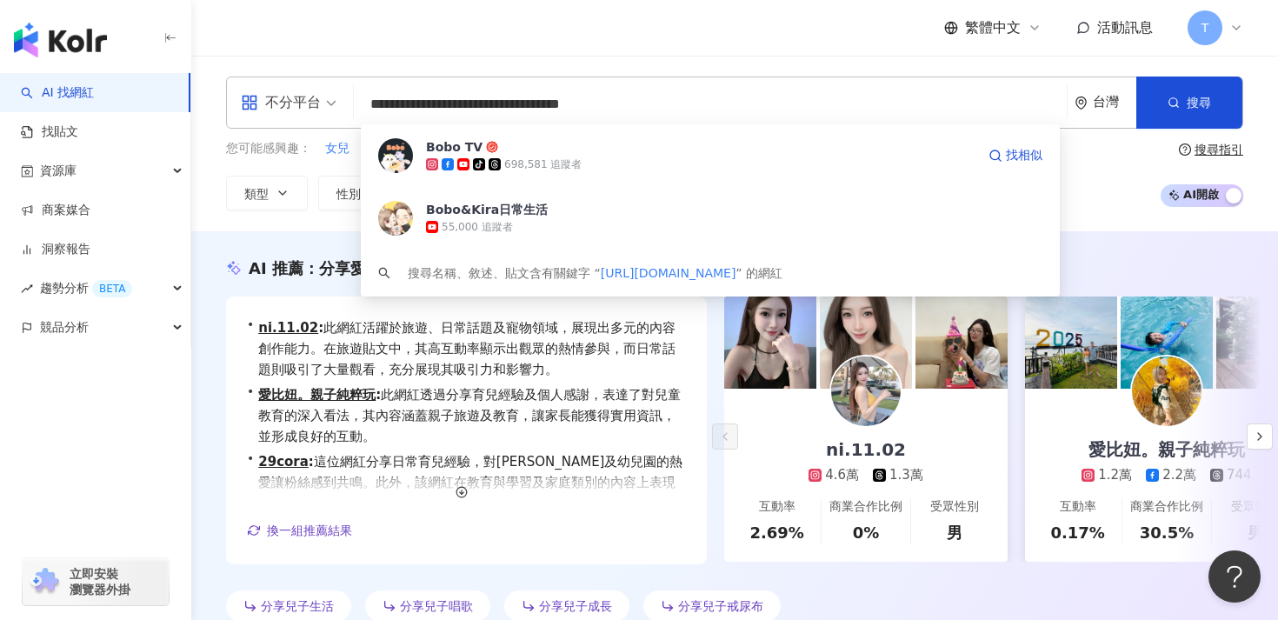
click at [502, 158] on span at bounding box center [497, 164] width 16 height 12
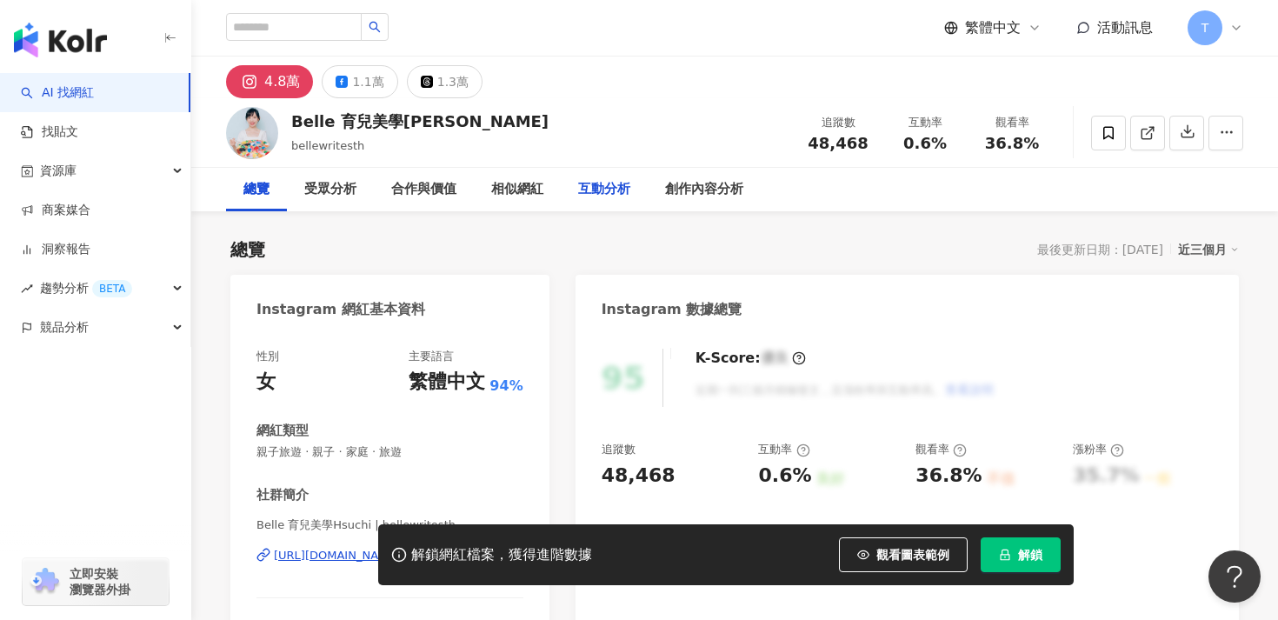
click at [595, 179] on div "互動分析" at bounding box center [604, 189] width 52 height 21
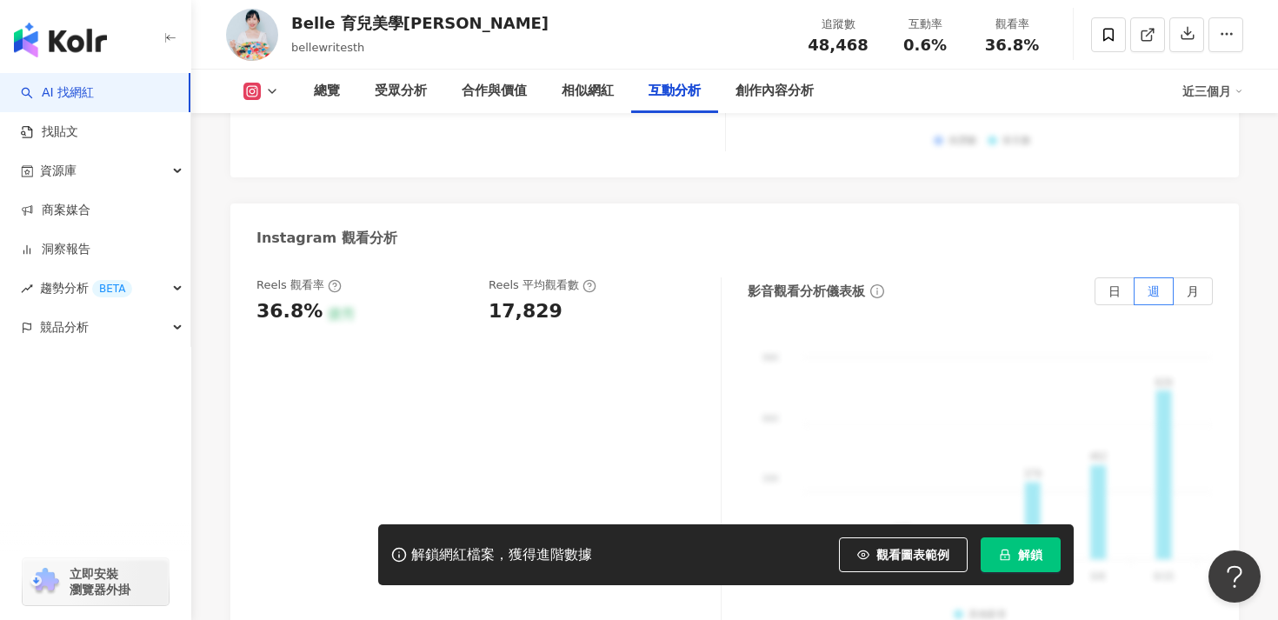
scroll to position [3736, 0]
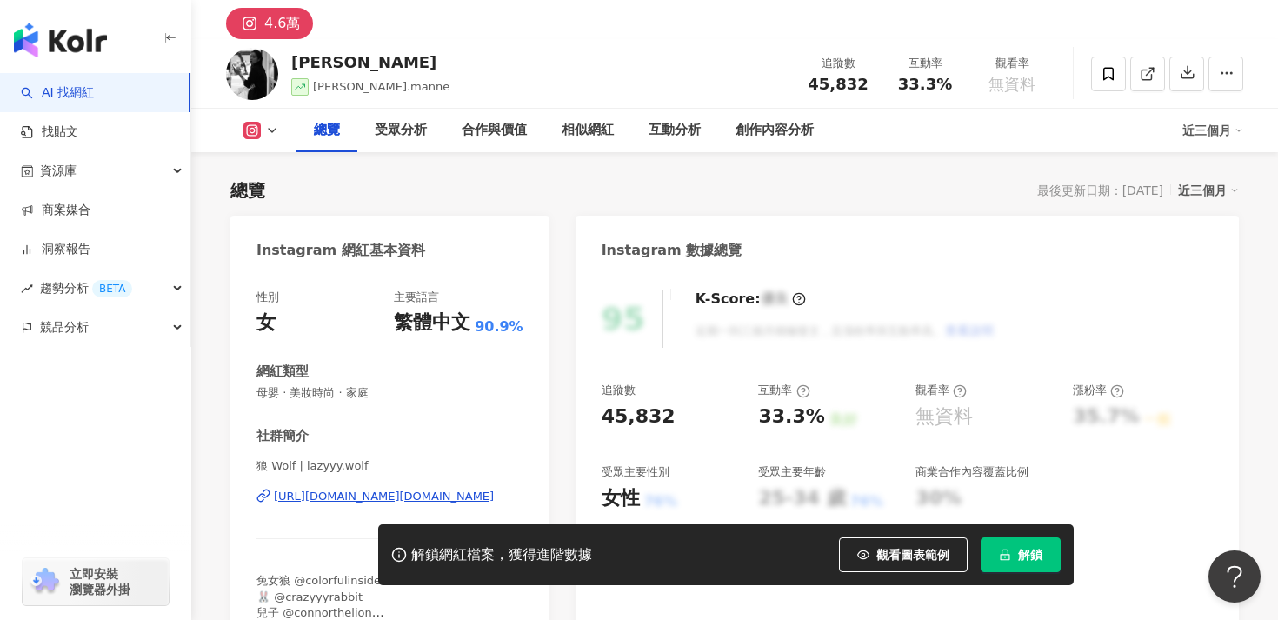
scroll to position [77, 0]
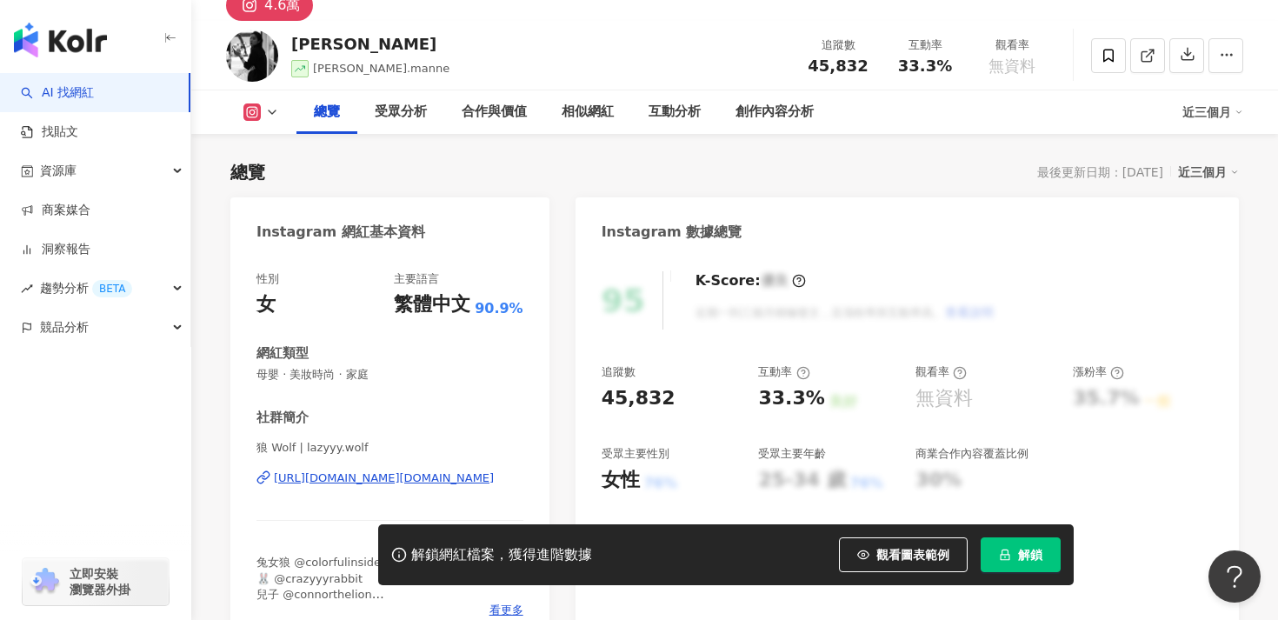
click at [406, 475] on div "https://www.instagram.com/lazyyy.wolf/" at bounding box center [384, 478] width 220 height 16
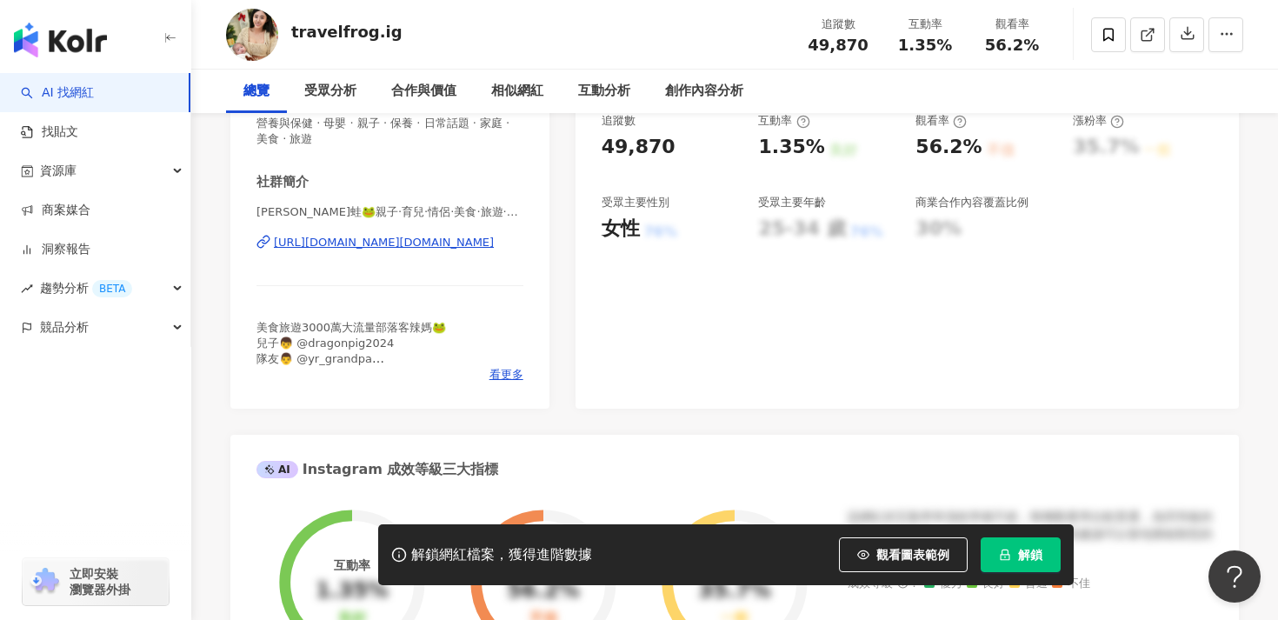
scroll to position [404, 0]
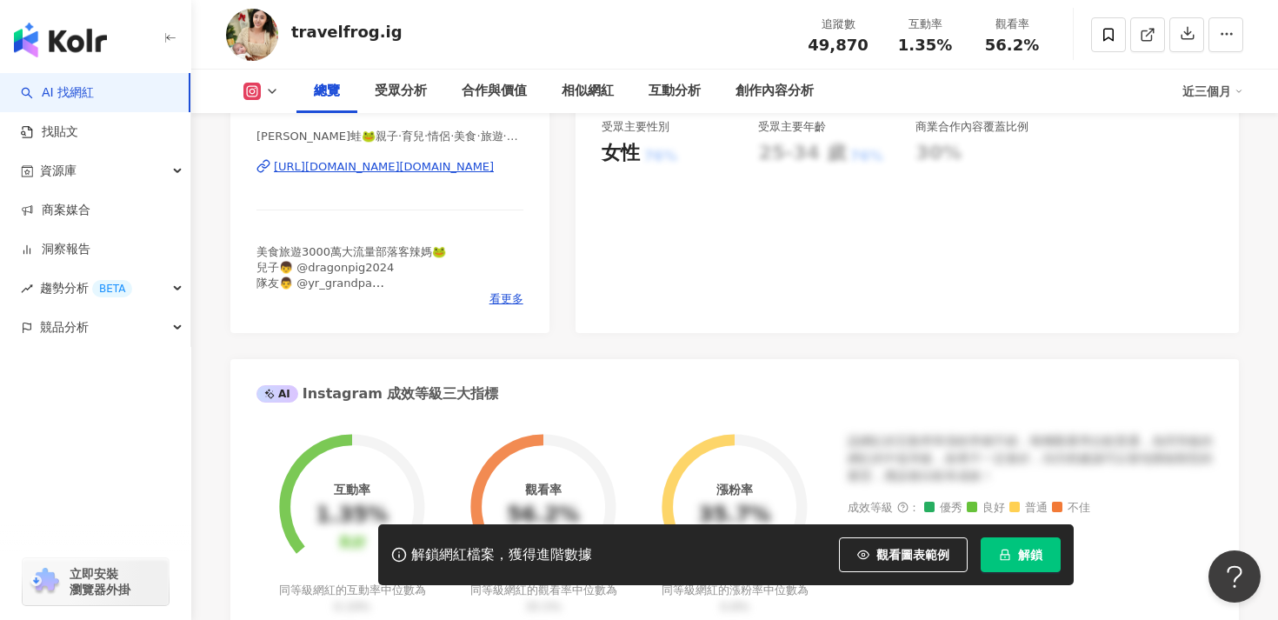
click at [425, 163] on div "https://www.instagram.com/travelfrog.ig/" at bounding box center [384, 167] width 220 height 16
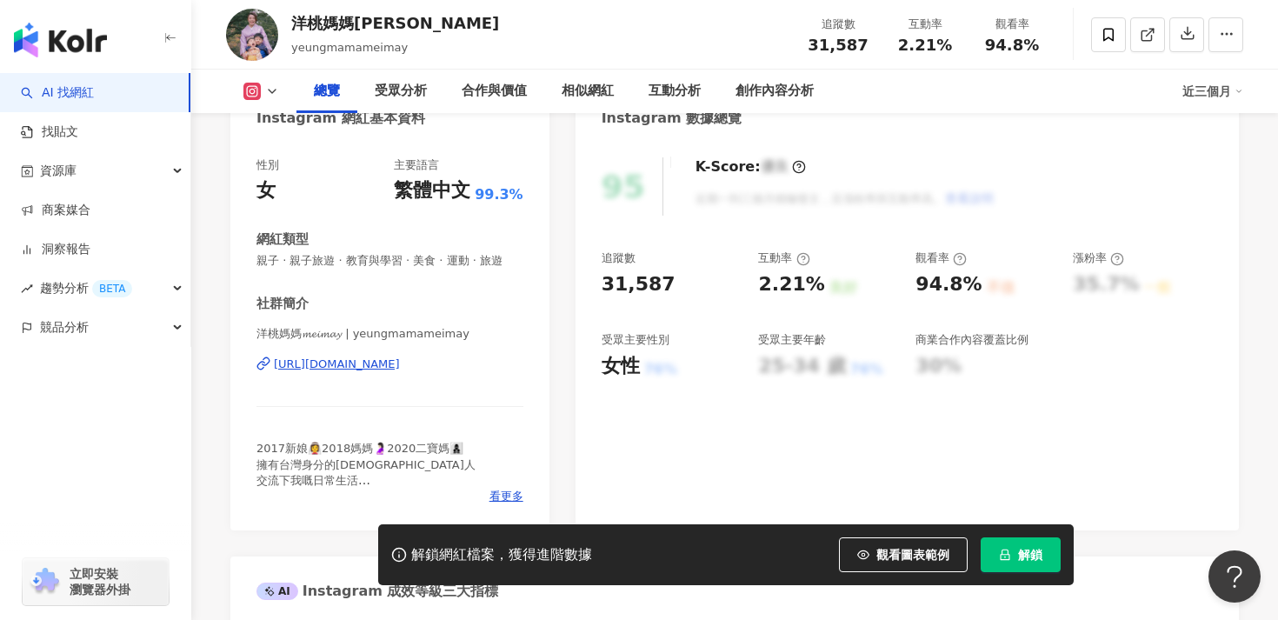
click at [400, 367] on div "[URL][DOMAIN_NAME]" at bounding box center [337, 364] width 126 height 16
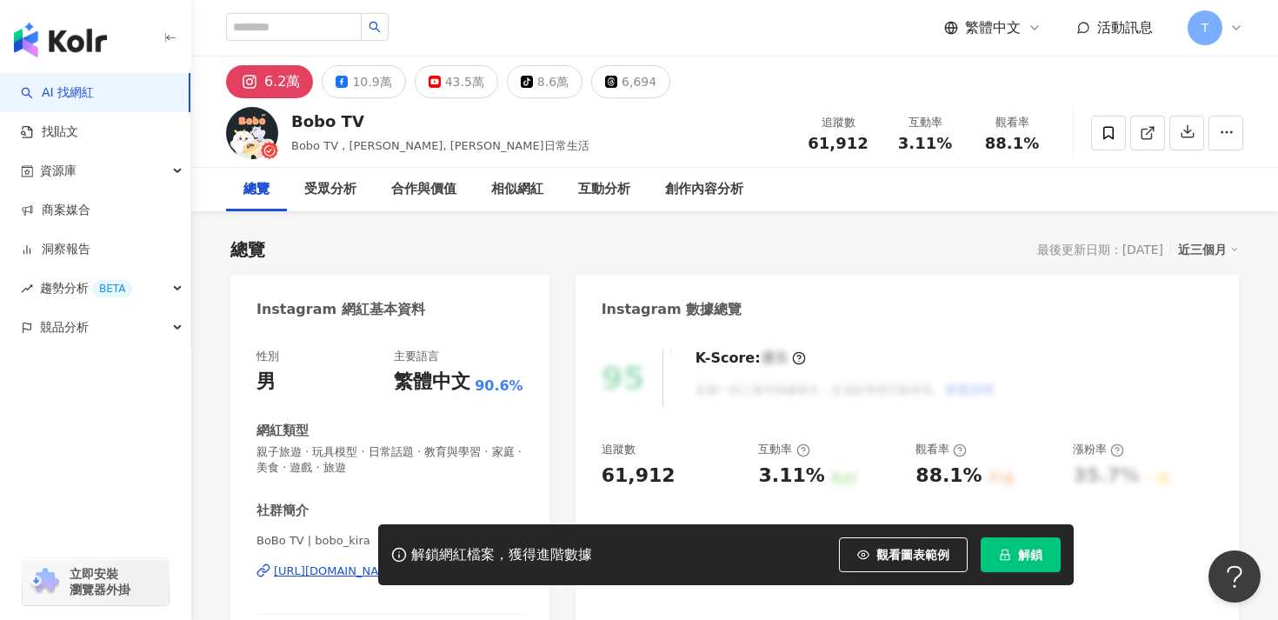
scroll to position [280, 0]
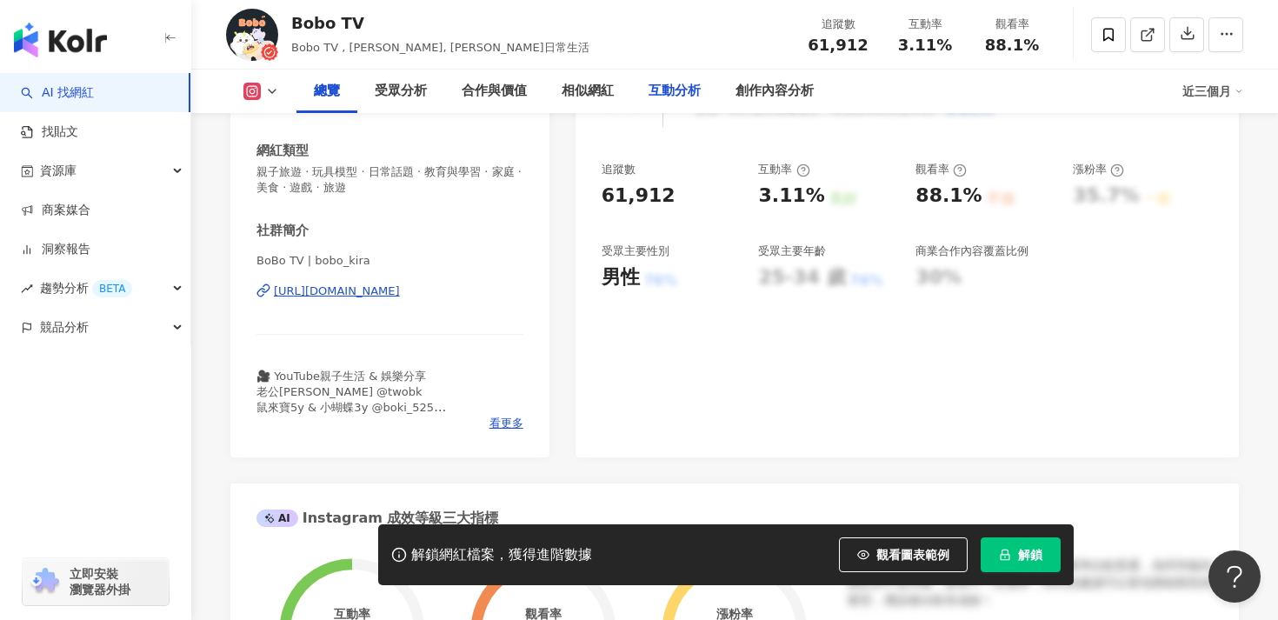
click at [688, 99] on div "互動分析" at bounding box center [674, 91] width 52 height 21
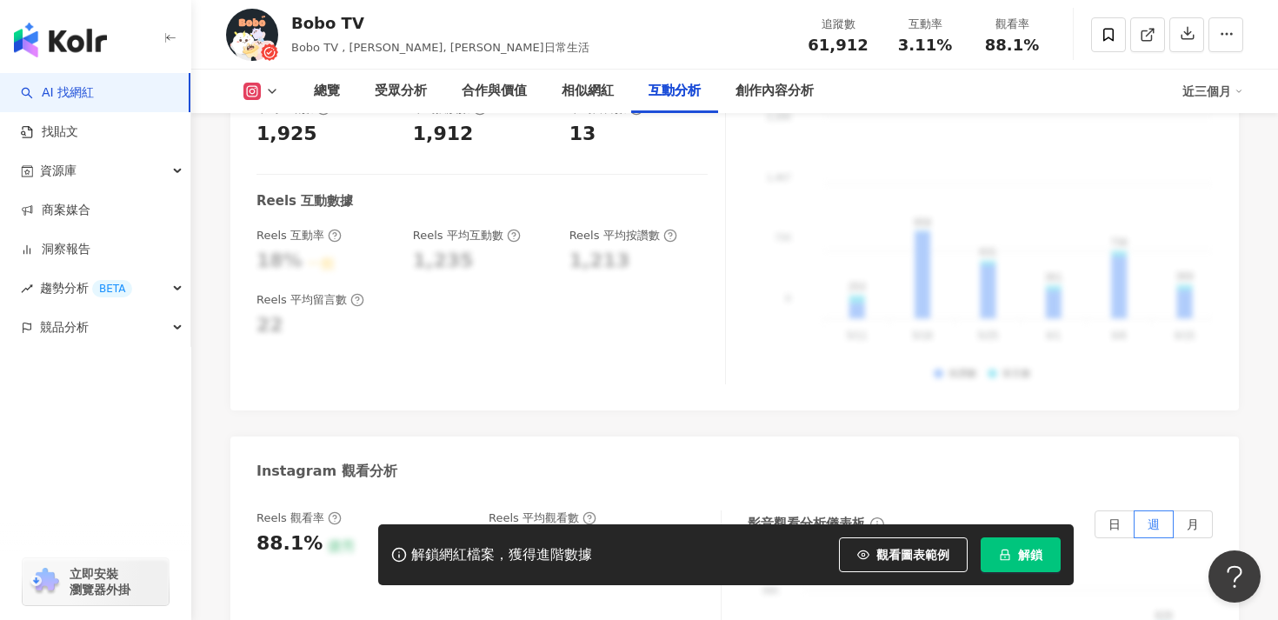
scroll to position [3795, 0]
